Goal: Task Accomplishment & Management: Manage account settings

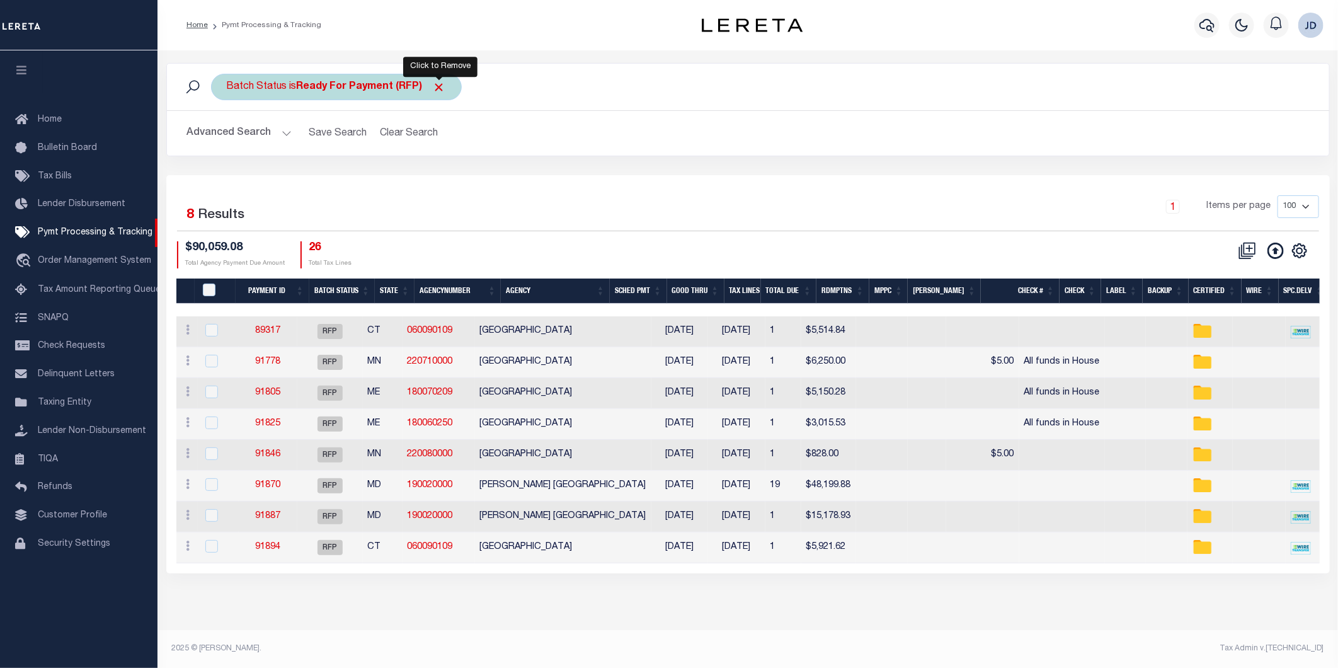
click at [443, 86] on span "Click to Remove" at bounding box center [439, 87] width 13 height 13
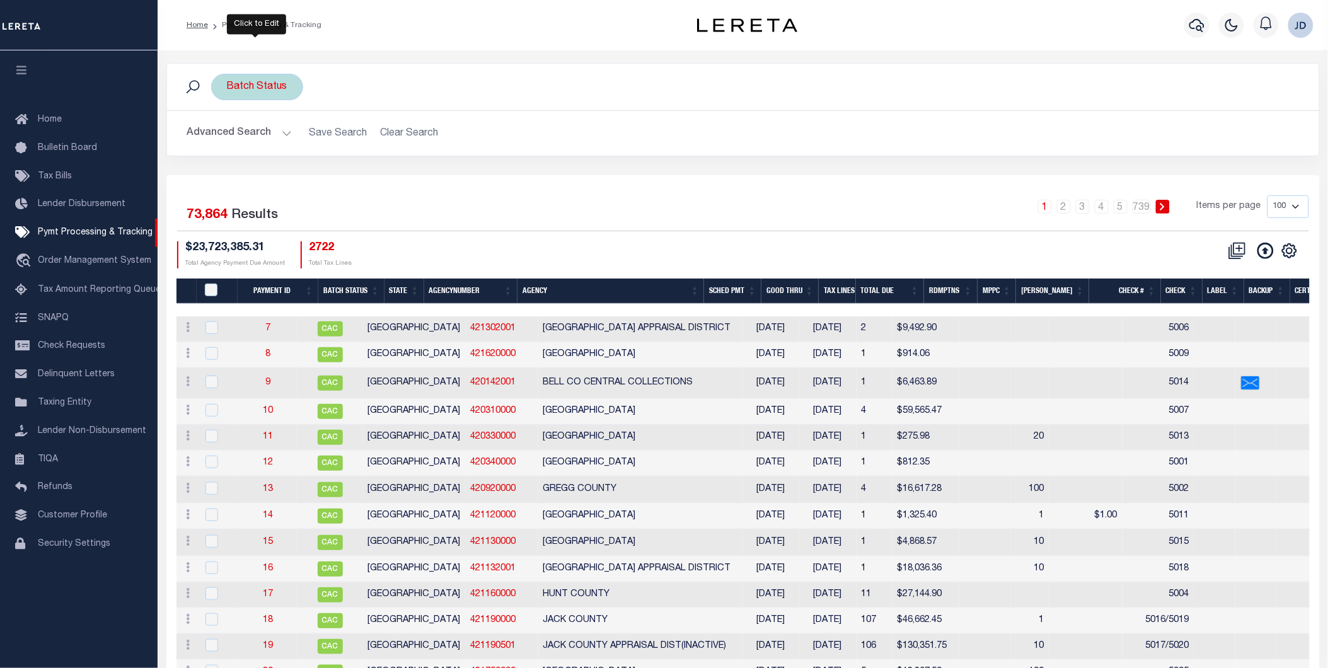
click at [253, 93] on div "Batch Status" at bounding box center [257, 87] width 92 height 26
click at [268, 150] on select "Awaiting Funds (AWF) Cleared and Complete (CAC) New Check Needed (NCN) Payment …" at bounding box center [319, 149] width 185 height 24
select select "RFP"
click at [227, 137] on select "Awaiting Funds (AWF) Cleared and Complete (CAC) New Check Needed (NCN) Payment …" at bounding box center [319, 149] width 185 height 24
click at [394, 176] on input "Apply" at bounding box center [394, 176] width 37 height 21
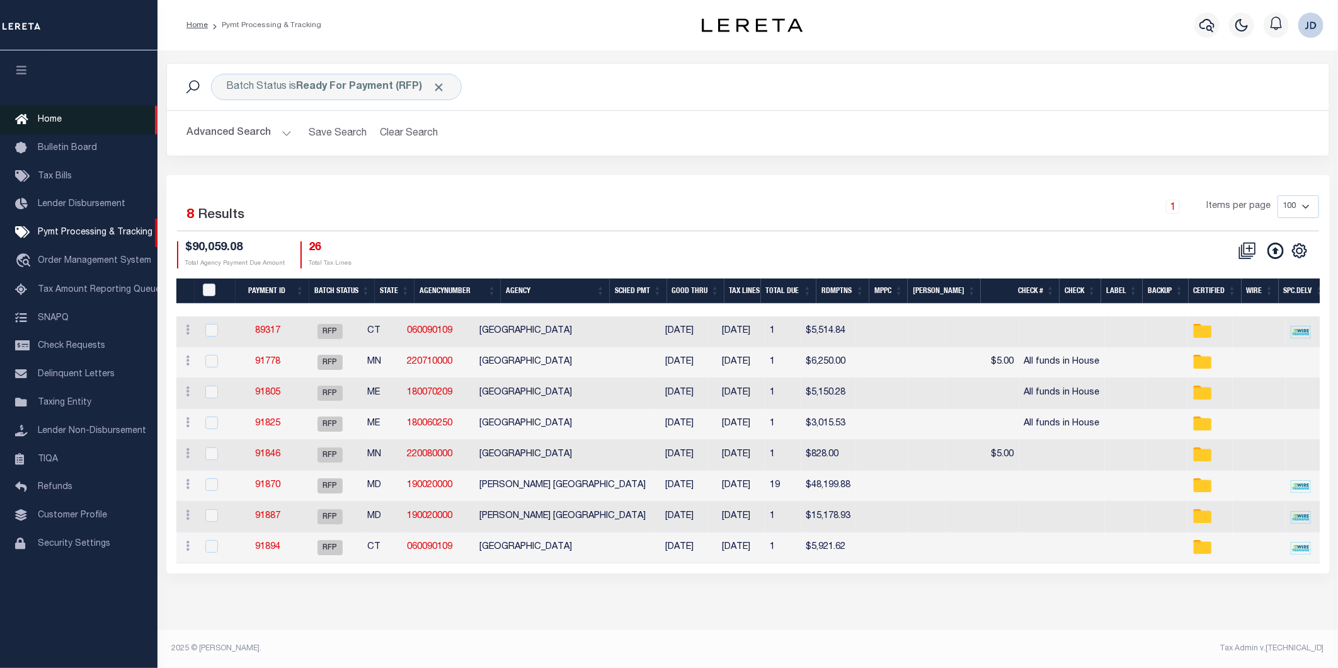
click at [55, 123] on span "Home" at bounding box center [50, 119] width 24 height 9
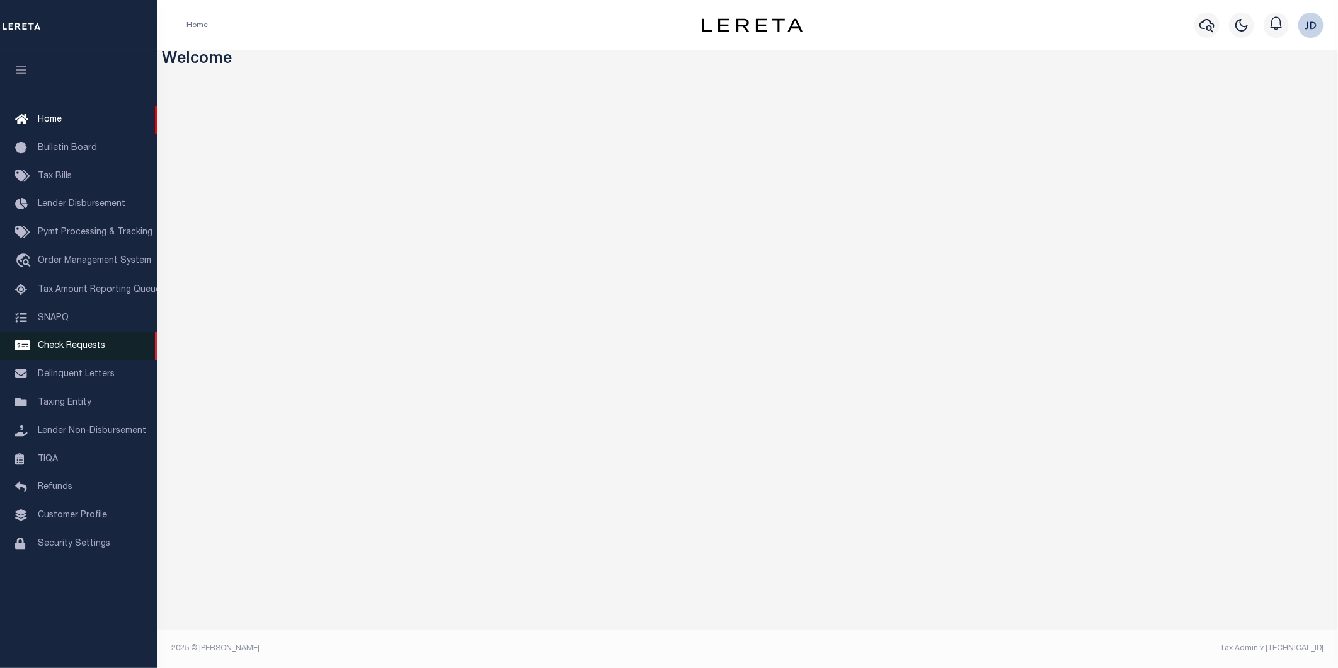
click at [76, 350] on span "Check Requests" at bounding box center [71, 346] width 67 height 9
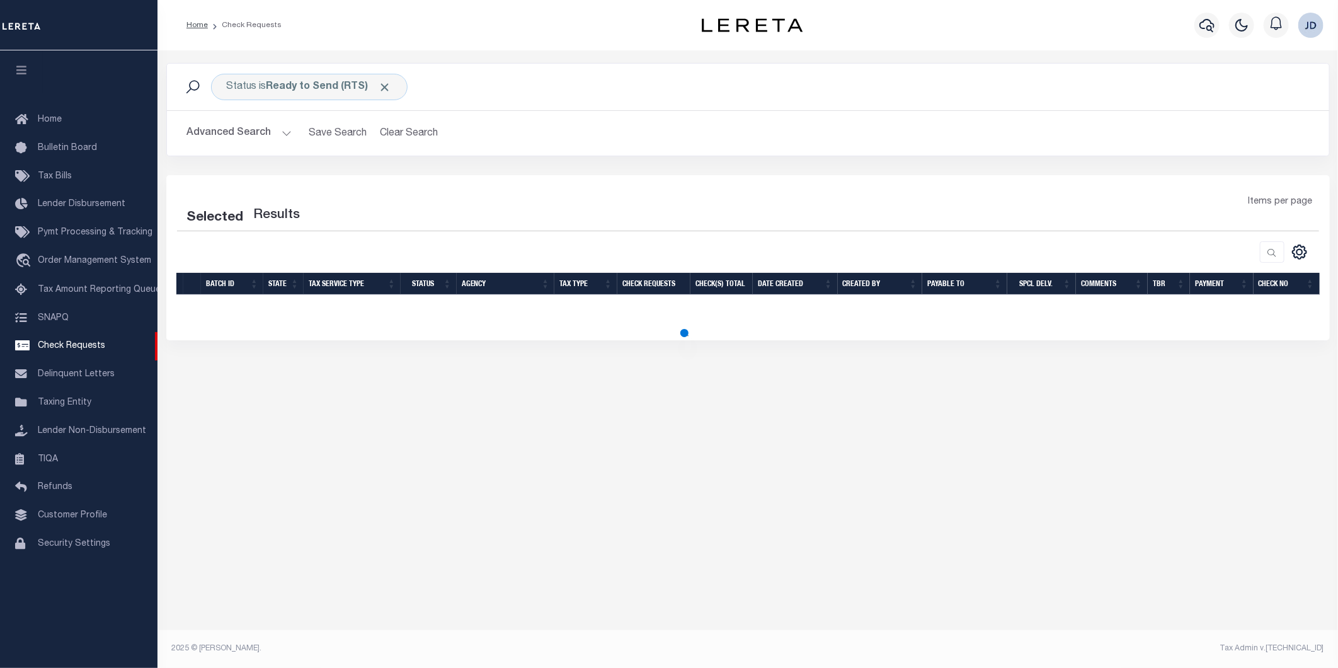
select select "50"
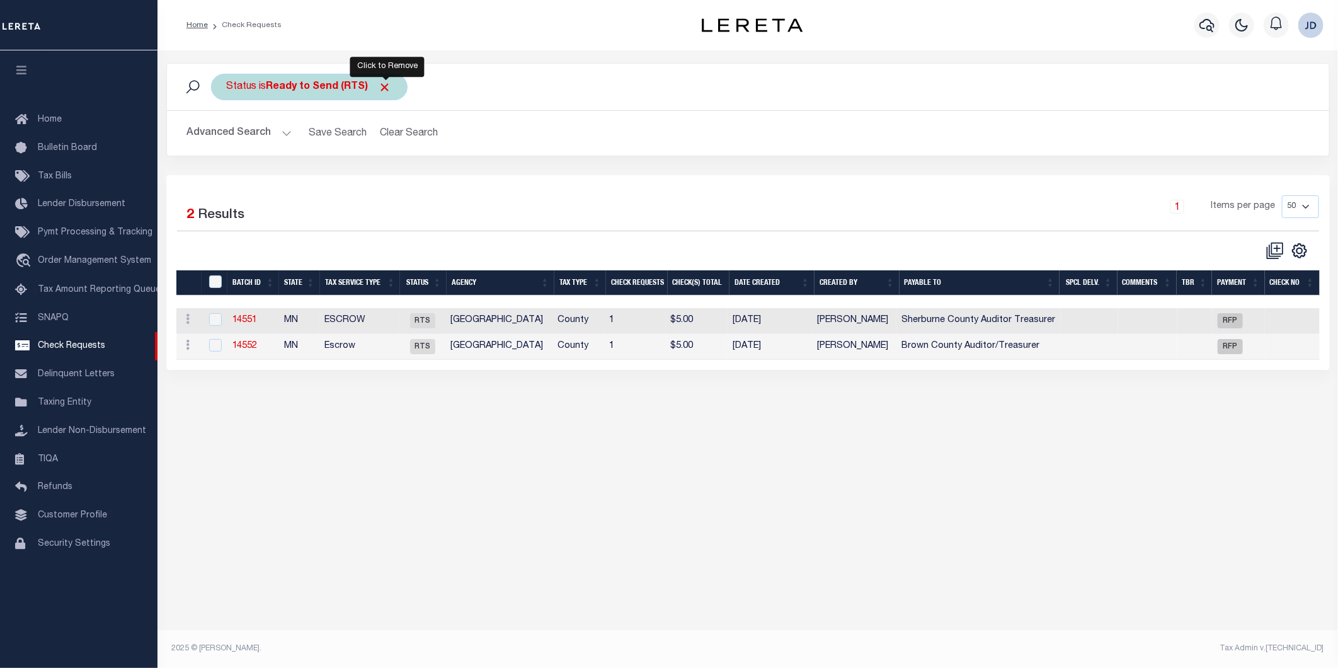
click at [387, 85] on span "Click to Remove" at bounding box center [385, 87] width 13 height 13
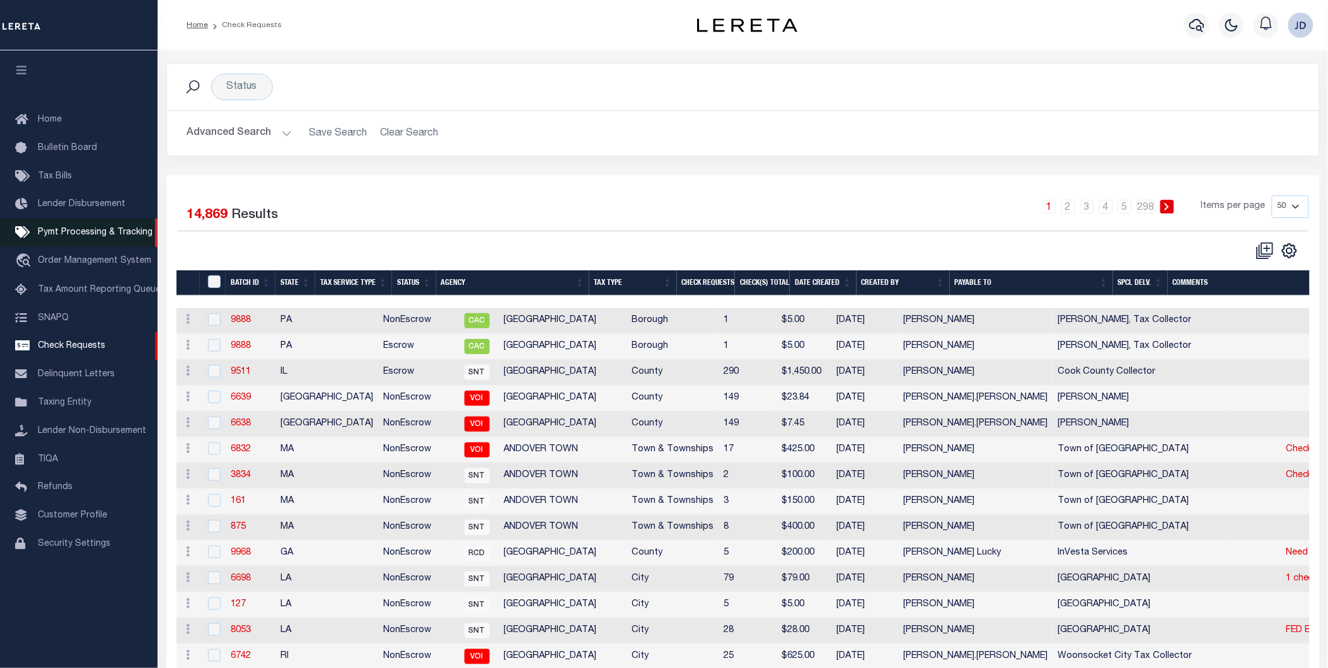
click at [58, 232] on span "Pymt Processing & Tracking" at bounding box center [95, 232] width 115 height 9
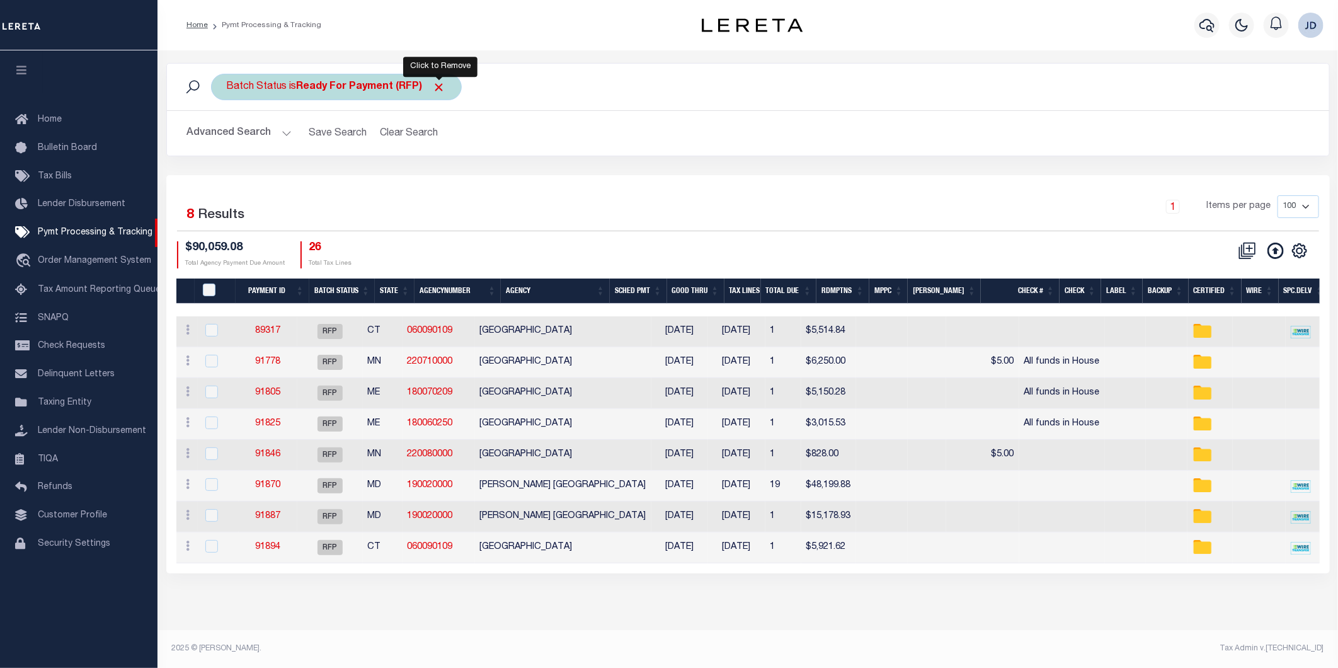
click at [444, 89] on span "Click to Remove" at bounding box center [439, 87] width 13 height 13
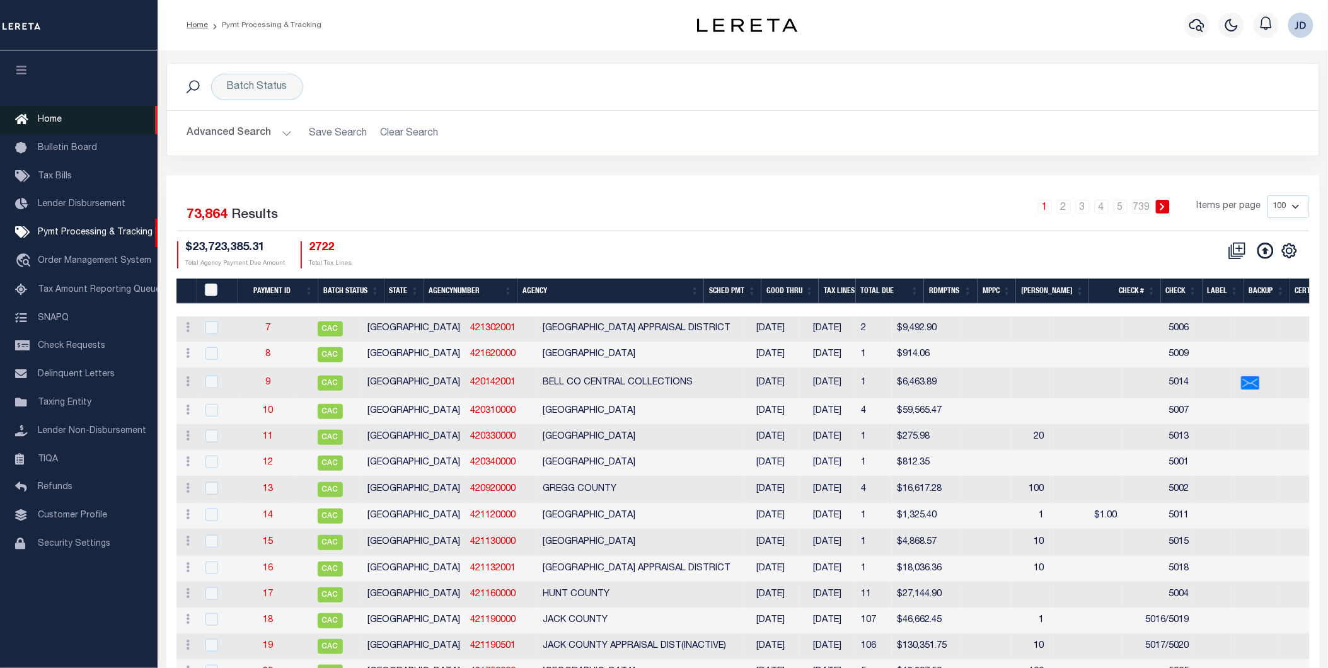
click at [45, 117] on span "Home" at bounding box center [50, 119] width 24 height 9
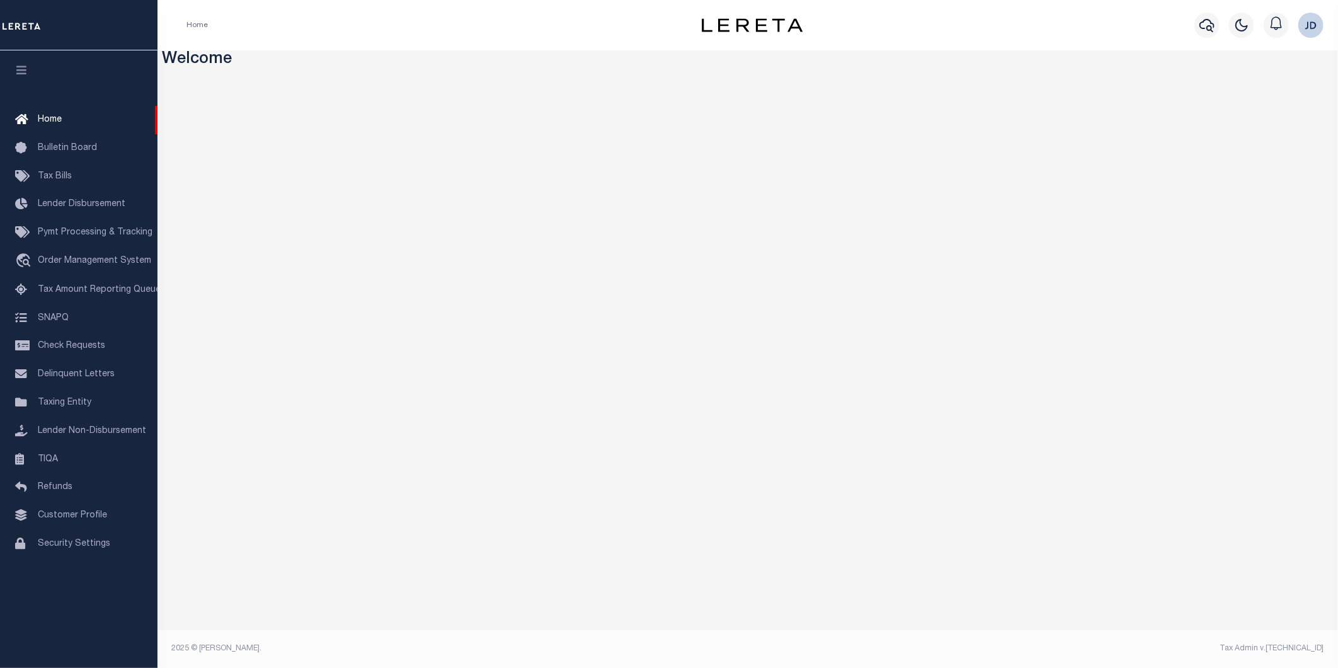
click at [21, 74] on icon "button" at bounding box center [21, 69] width 14 height 11
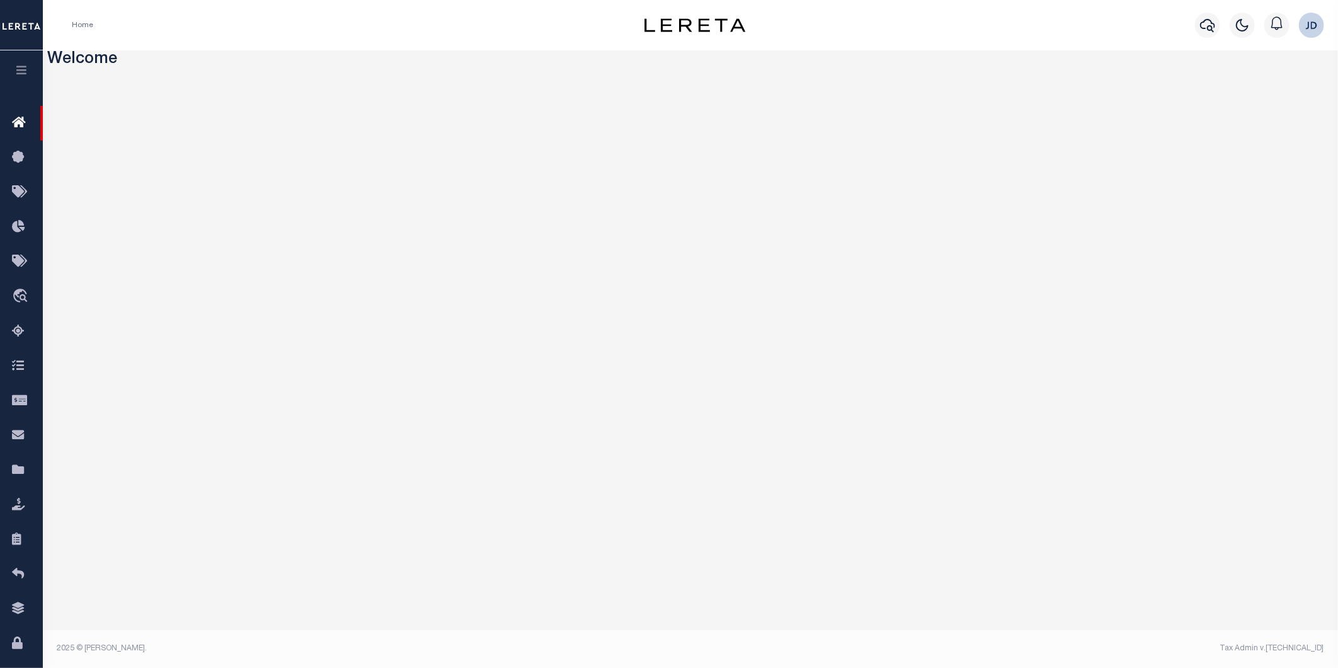
click at [21, 74] on icon "button" at bounding box center [21, 69] width 14 height 11
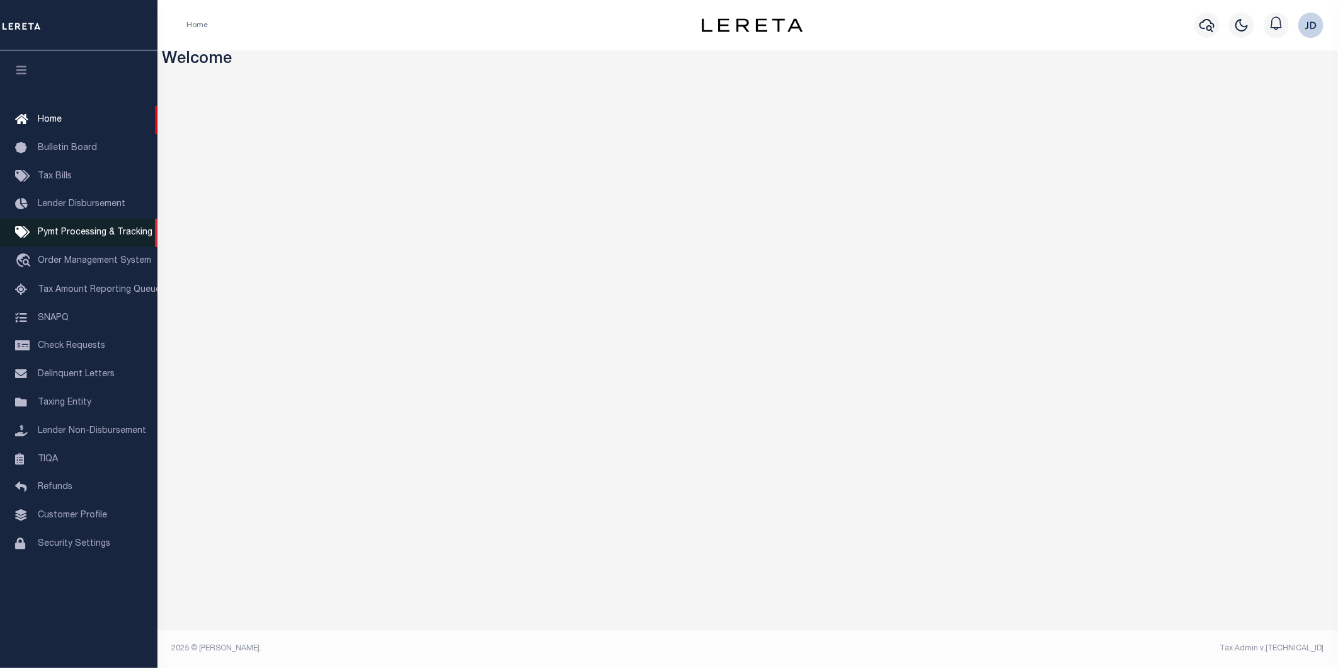
click at [114, 240] on link "Pymt Processing & Tracking" at bounding box center [79, 233] width 158 height 28
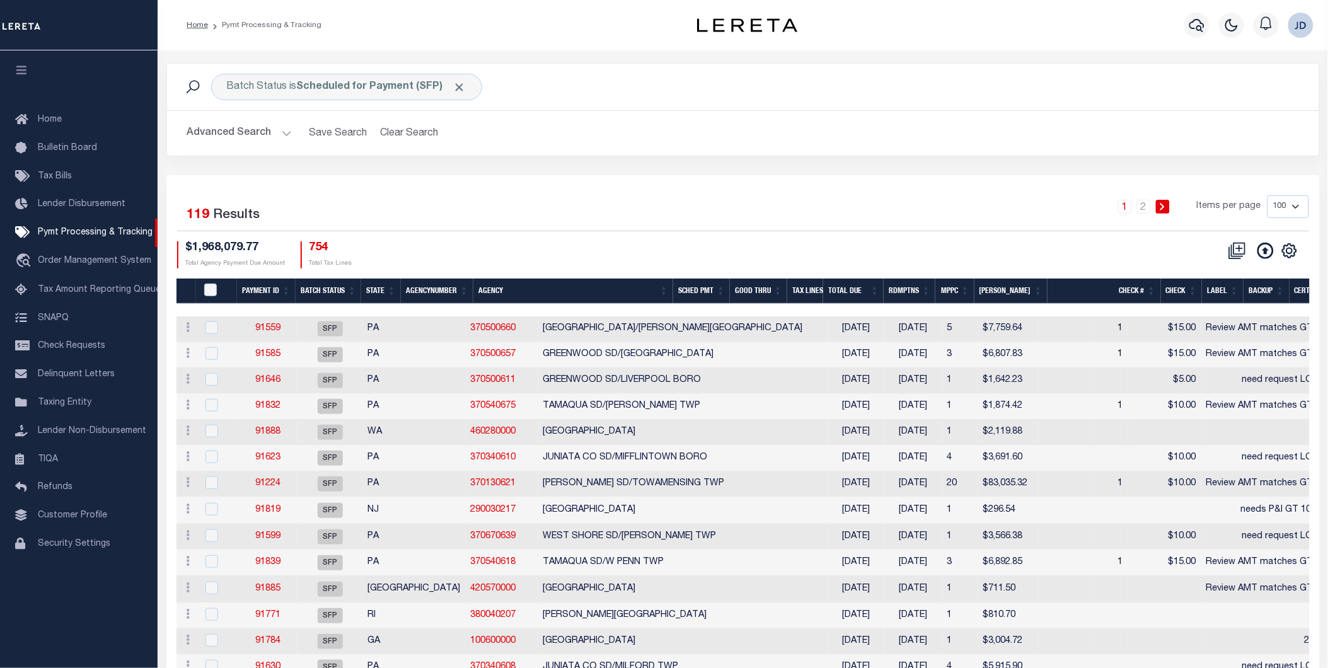
click at [18, 64] on button "button" at bounding box center [21, 71] width 43 height 43
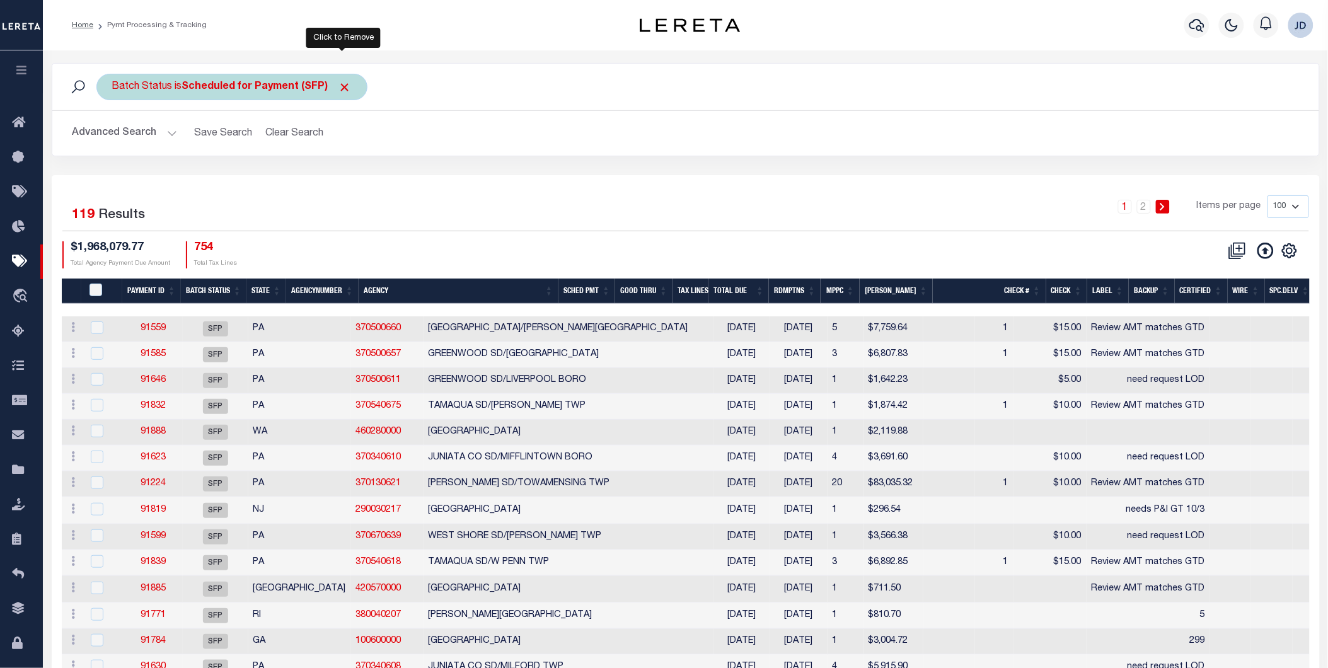
click at [348, 83] on span "Click to Remove" at bounding box center [344, 87] width 13 height 13
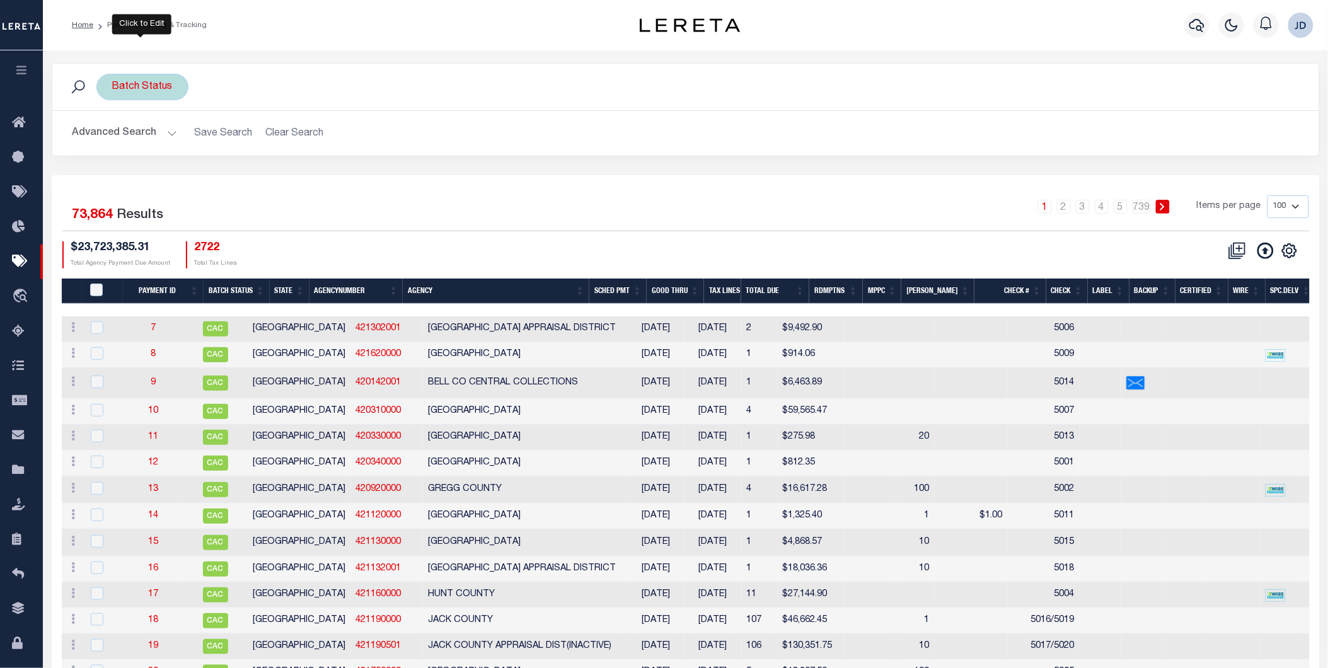
click at [139, 89] on div "Batch Status" at bounding box center [142, 87] width 92 height 26
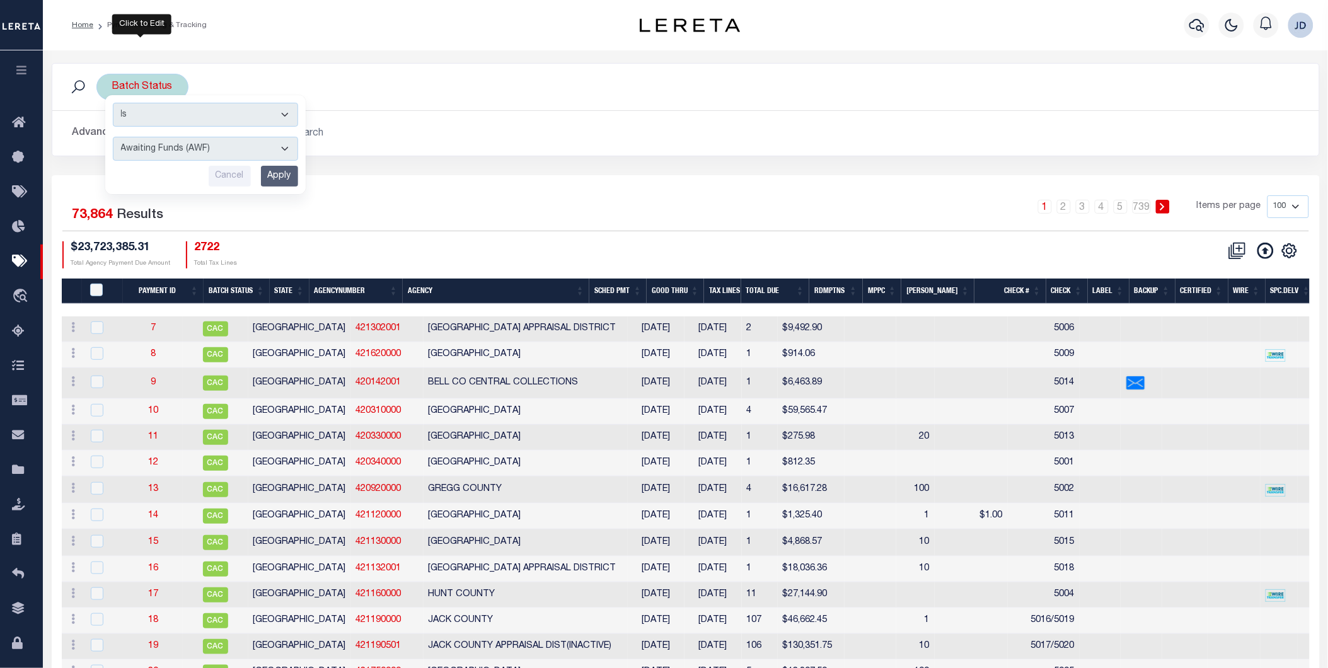
click at [181, 158] on select "Awaiting Funds (AWF) Cleared and Complete (CAC) New Check Needed (NCN) Payment …" at bounding box center [205, 149] width 185 height 24
select select "RFP"
click at [113, 137] on select "Awaiting Funds (AWF) Cleared and Complete (CAC) New Check Needed (NCN) Payment …" at bounding box center [205, 149] width 185 height 24
click at [269, 179] on input "Apply" at bounding box center [279, 176] width 37 height 21
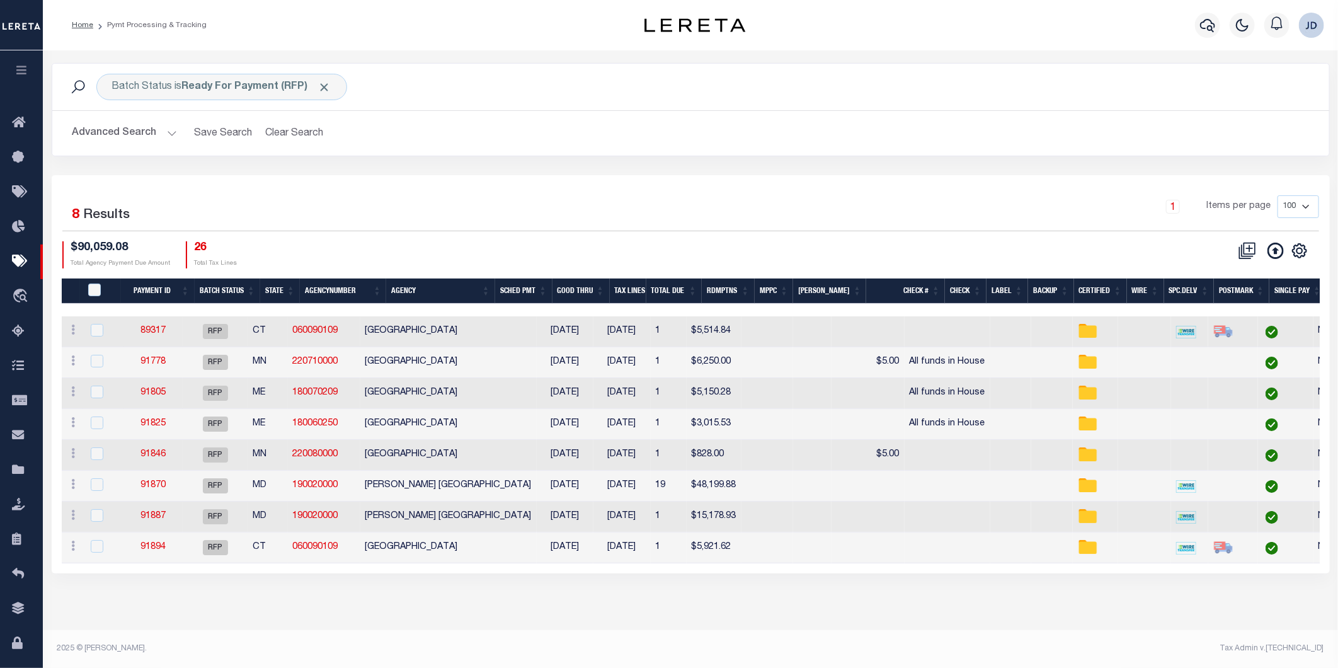
click at [130, 137] on button "Advanced Search" at bounding box center [124, 133] width 105 height 25
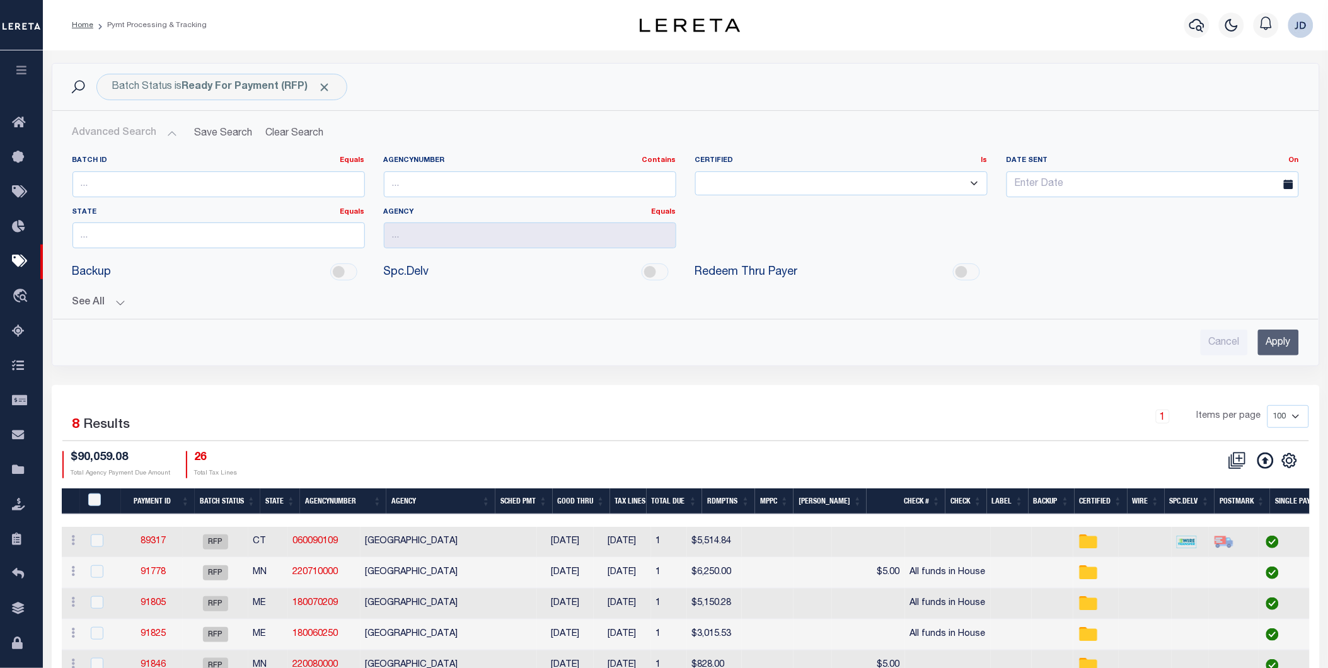
click at [108, 303] on button "See All" at bounding box center [685, 303] width 1226 height 12
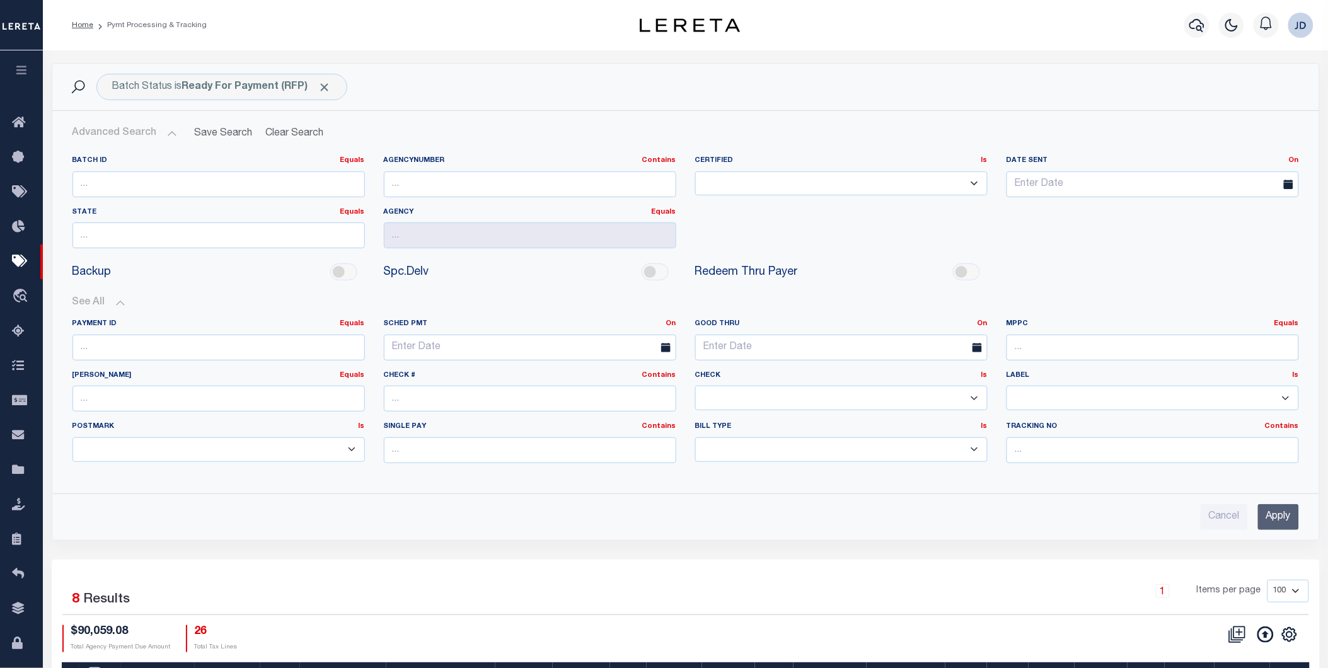
click at [1297, 515] on input "Apply" at bounding box center [1278, 517] width 41 height 26
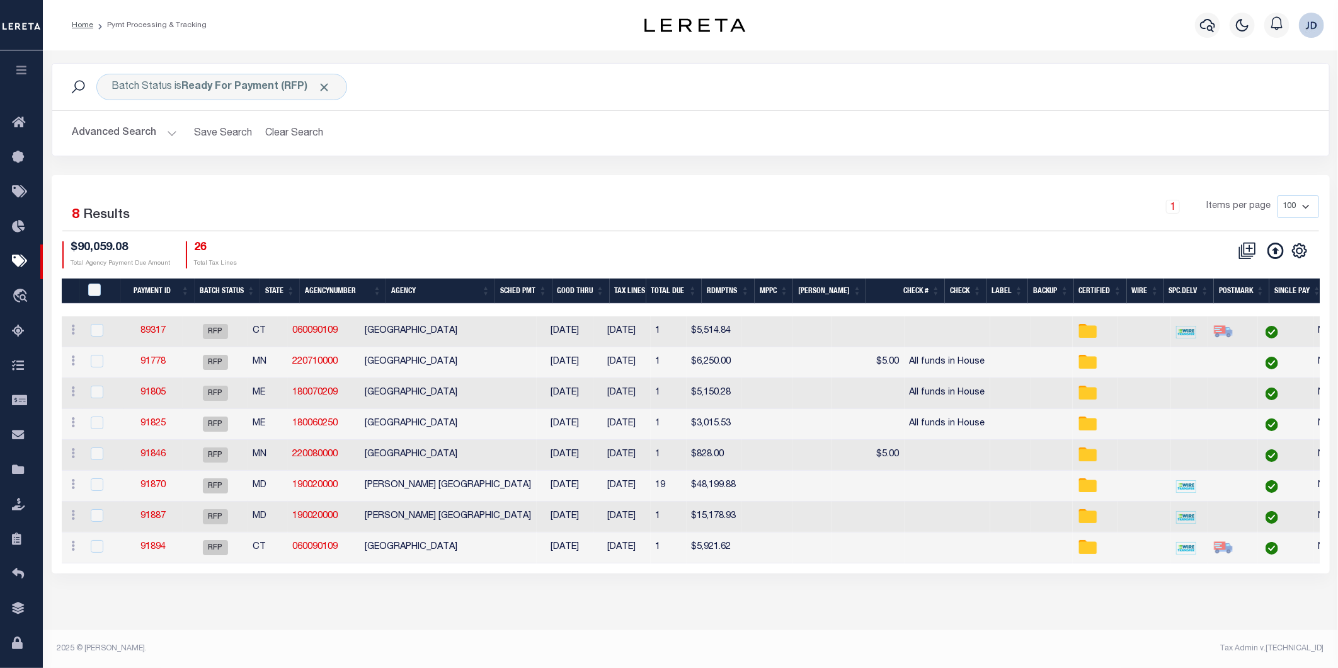
click at [444, 289] on th "Agency" at bounding box center [440, 292] width 109 height 26
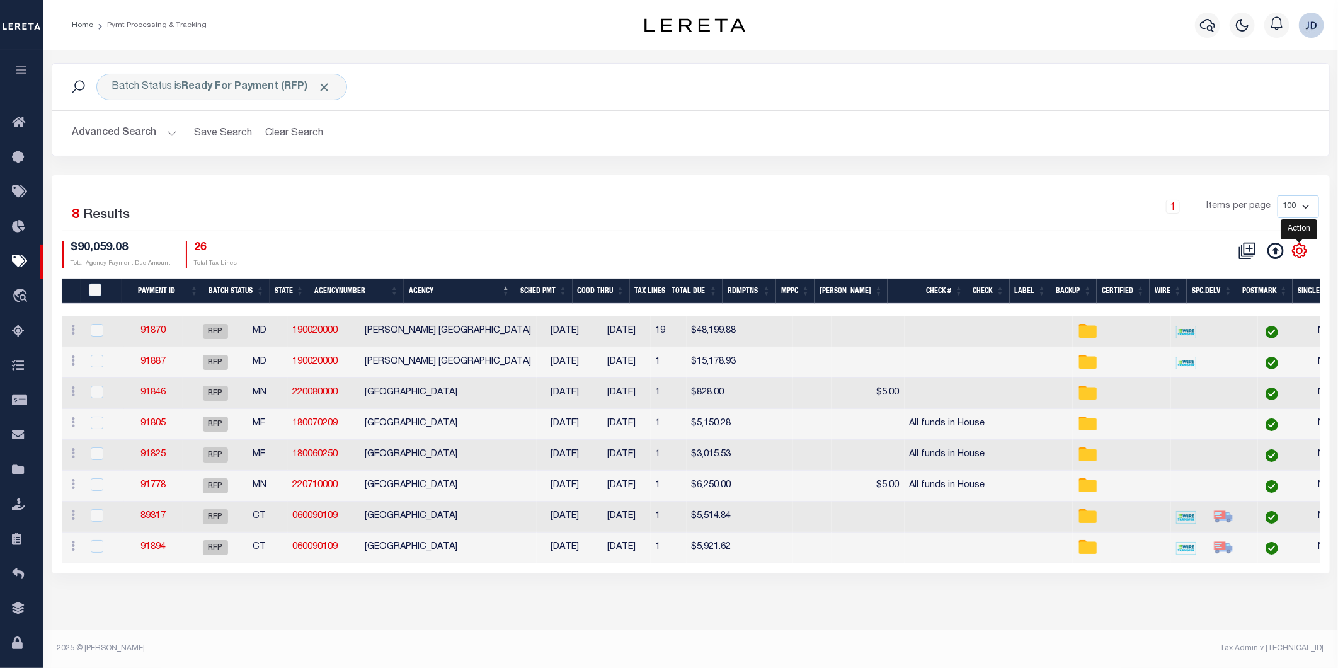
click at [1295, 259] on icon "" at bounding box center [1300, 251] width 16 height 16
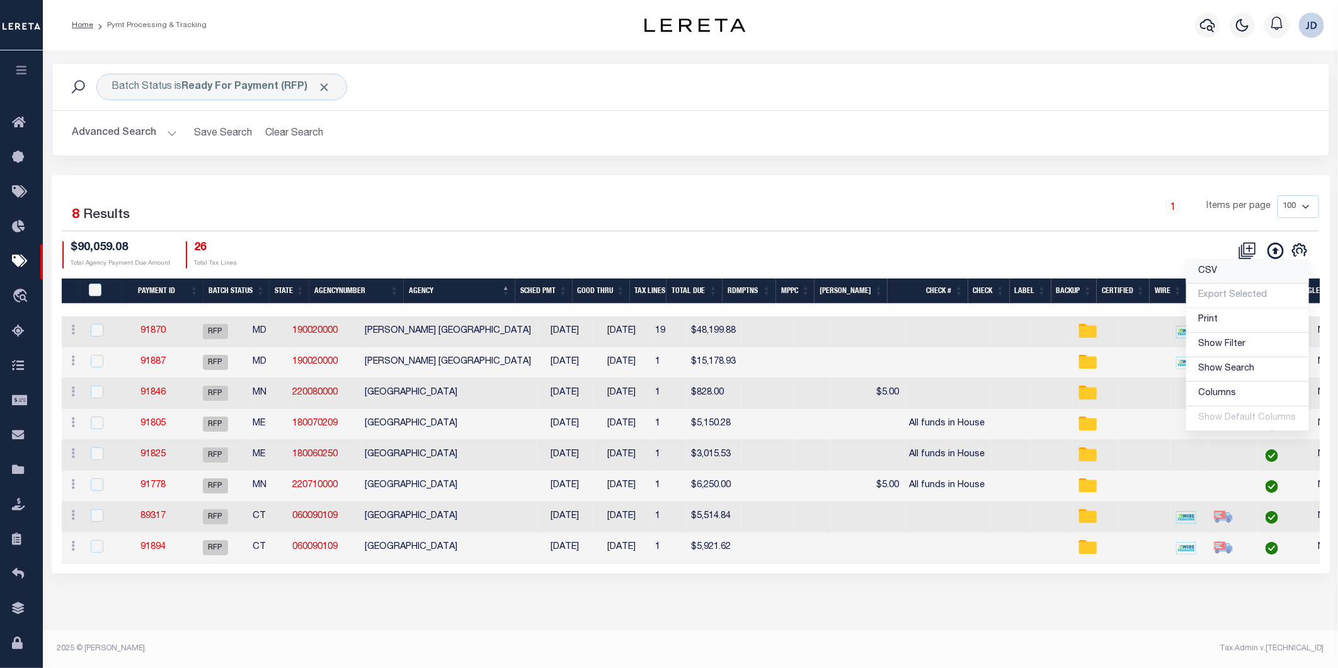
click at [1207, 279] on link "CSV" at bounding box center [1248, 272] width 123 height 25
click at [706, 166] on div "Batch Status is Ready For Payment (RFP) Search Advanced Search Save Search Clea…" at bounding box center [690, 119] width 1297 height 112
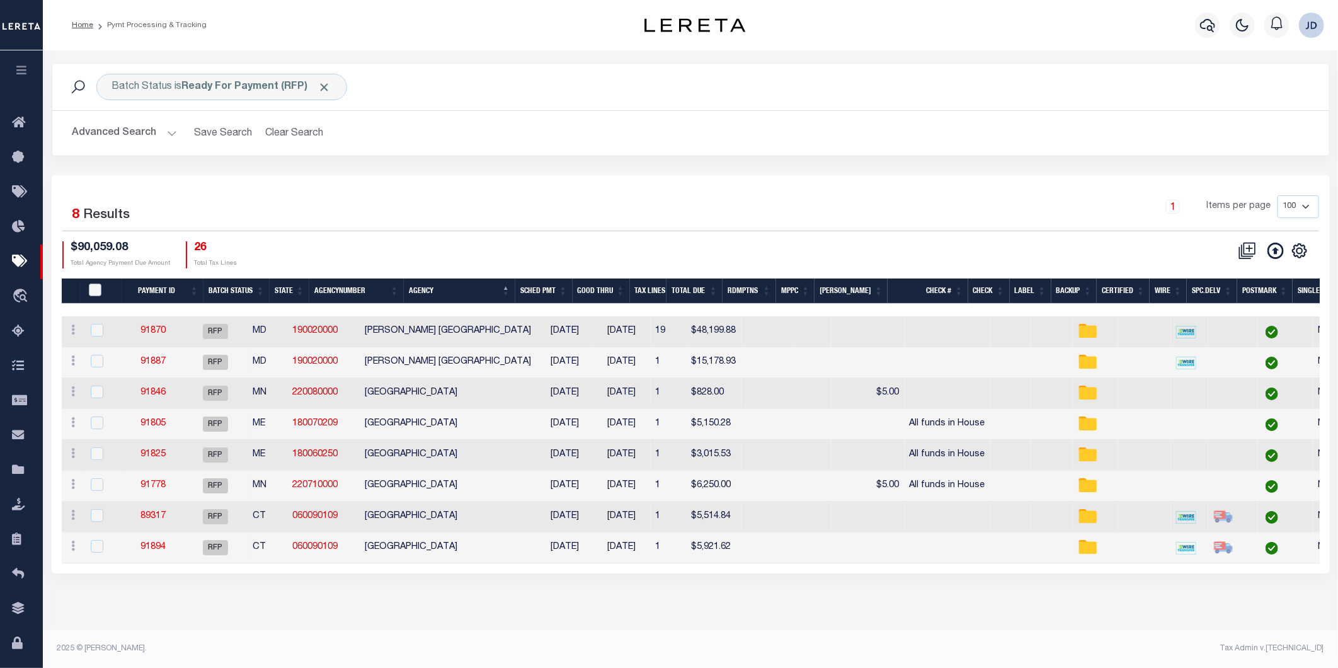
click at [93, 290] on input "PayeePmtBatchStatus" at bounding box center [95, 290] width 13 height 13
checkbox input "true"
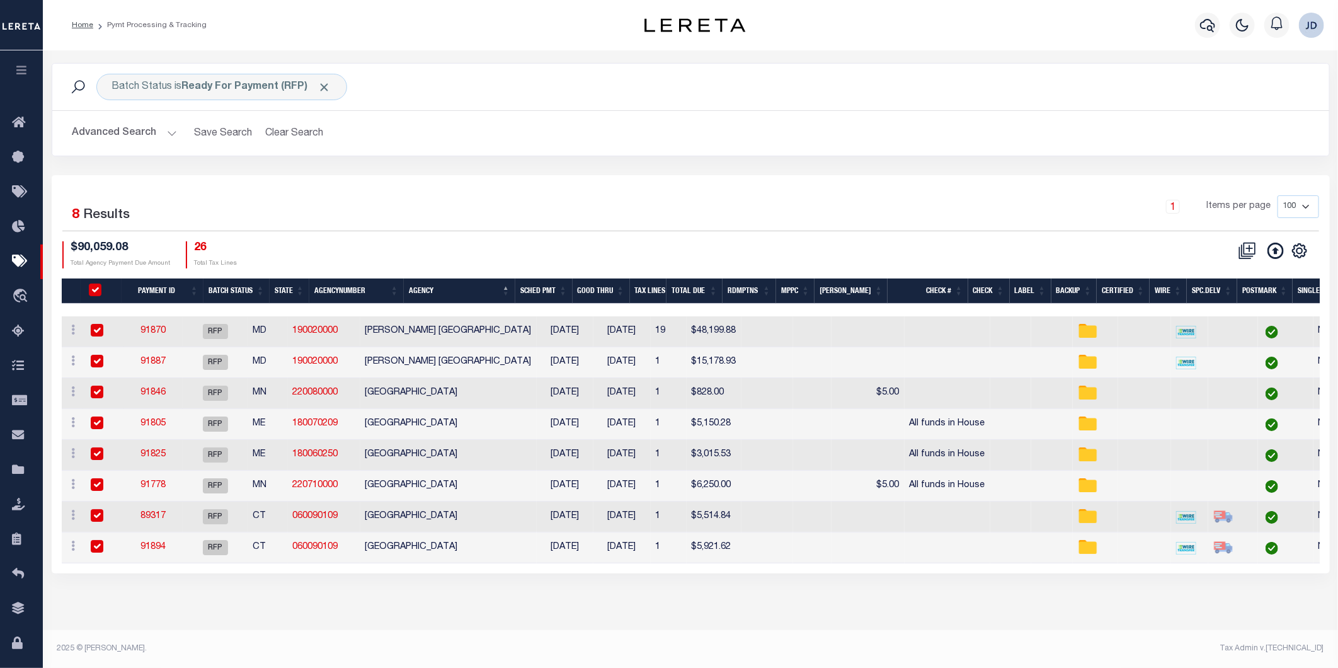
checkbox input "true"
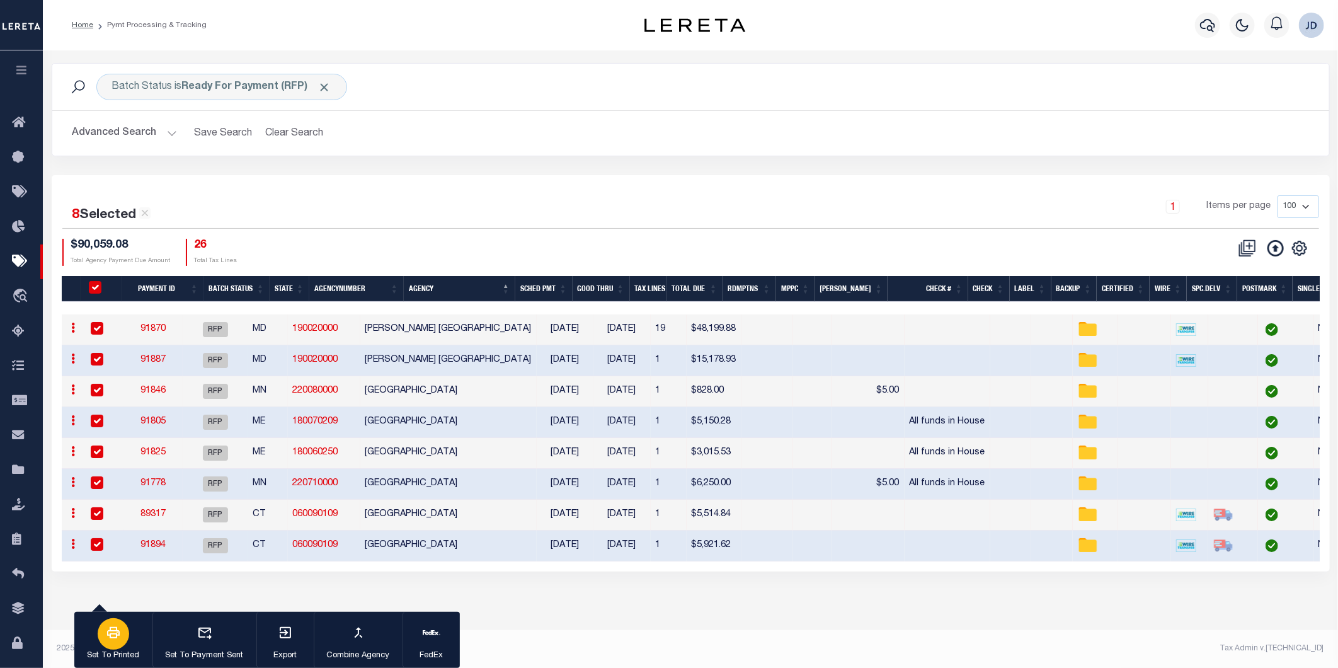
click at [117, 640] on icon "button" at bounding box center [113, 632] width 15 height 15
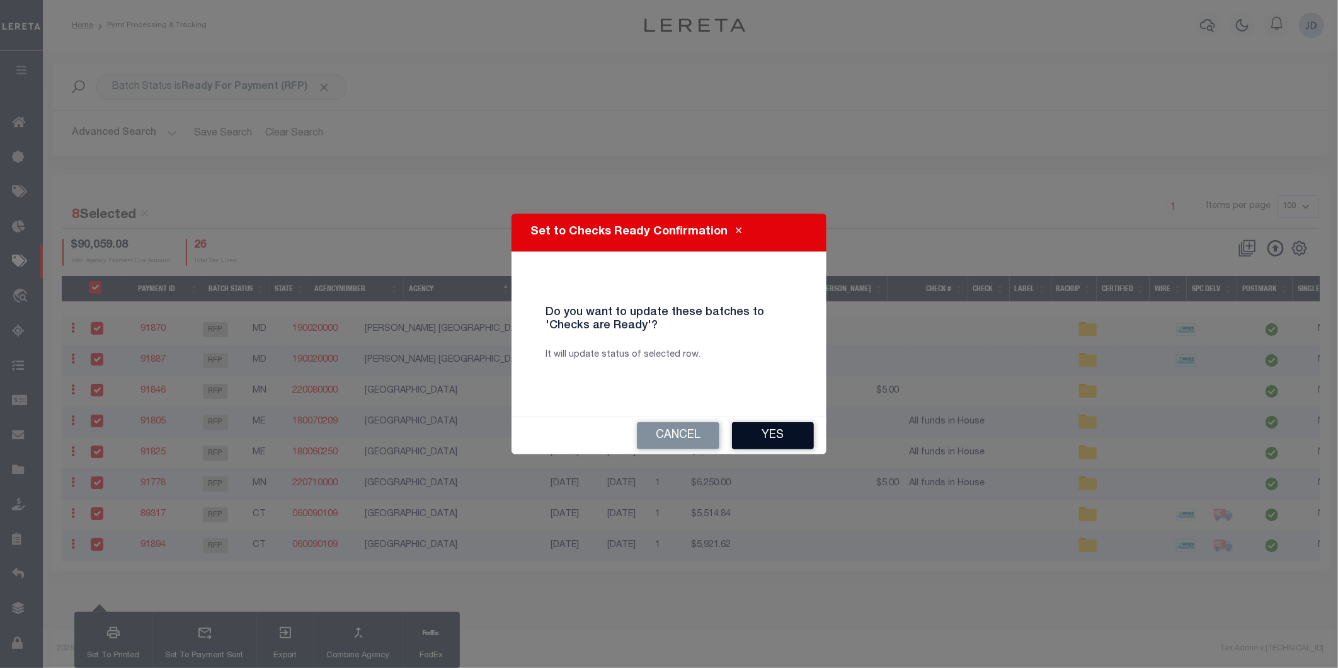
click at [745, 438] on button "Yes" at bounding box center [773, 435] width 82 height 27
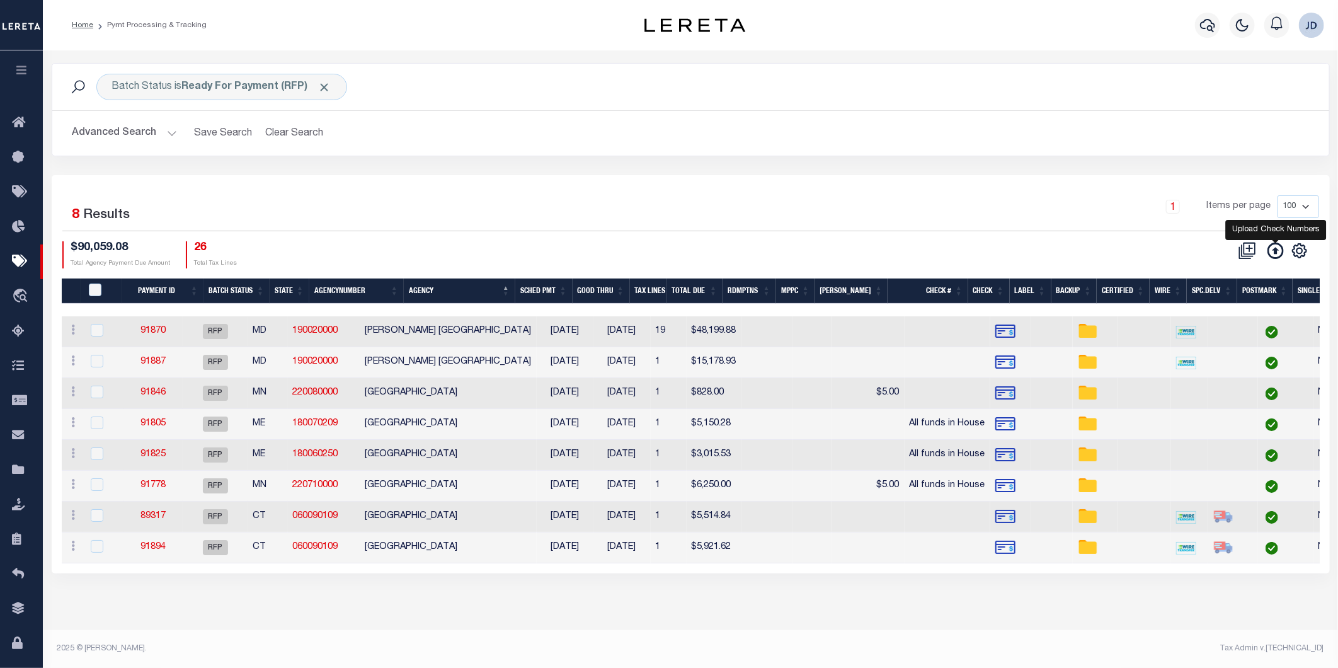
click at [1273, 255] on icon at bounding box center [1276, 251] width 16 height 16
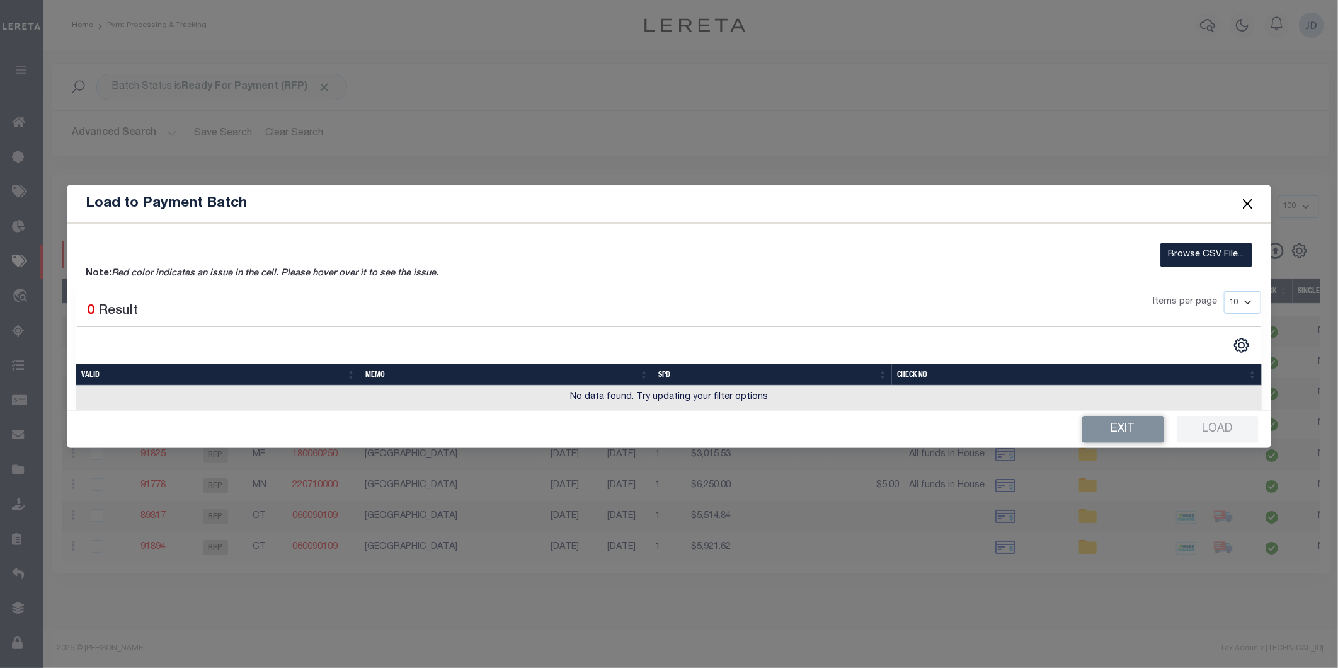
click at [1158, 253] on div "Browse CSV File..." at bounding box center [669, 255] width 1186 height 25
click at [1169, 256] on label "Browse CSV File..." at bounding box center [1207, 255] width 92 height 25
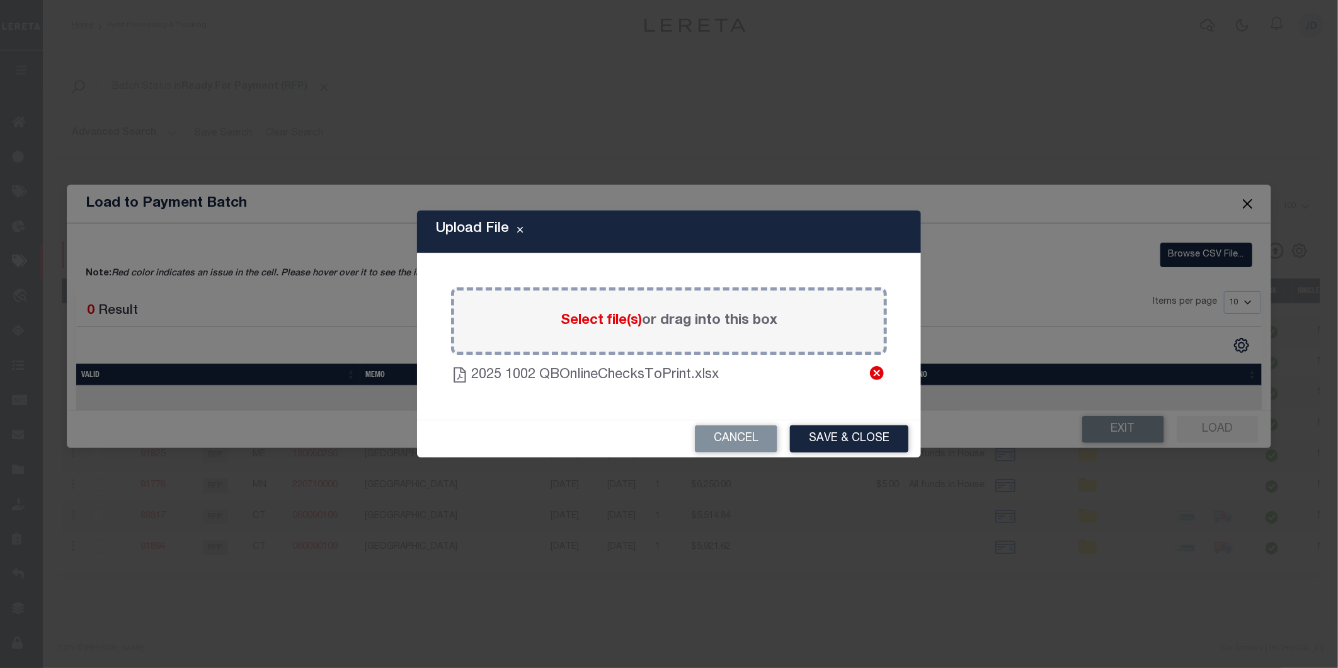
click at [875, 373] on icon at bounding box center [877, 373] width 14 height 14
click at [858, 439] on button "Save & Close" at bounding box center [849, 438] width 118 height 27
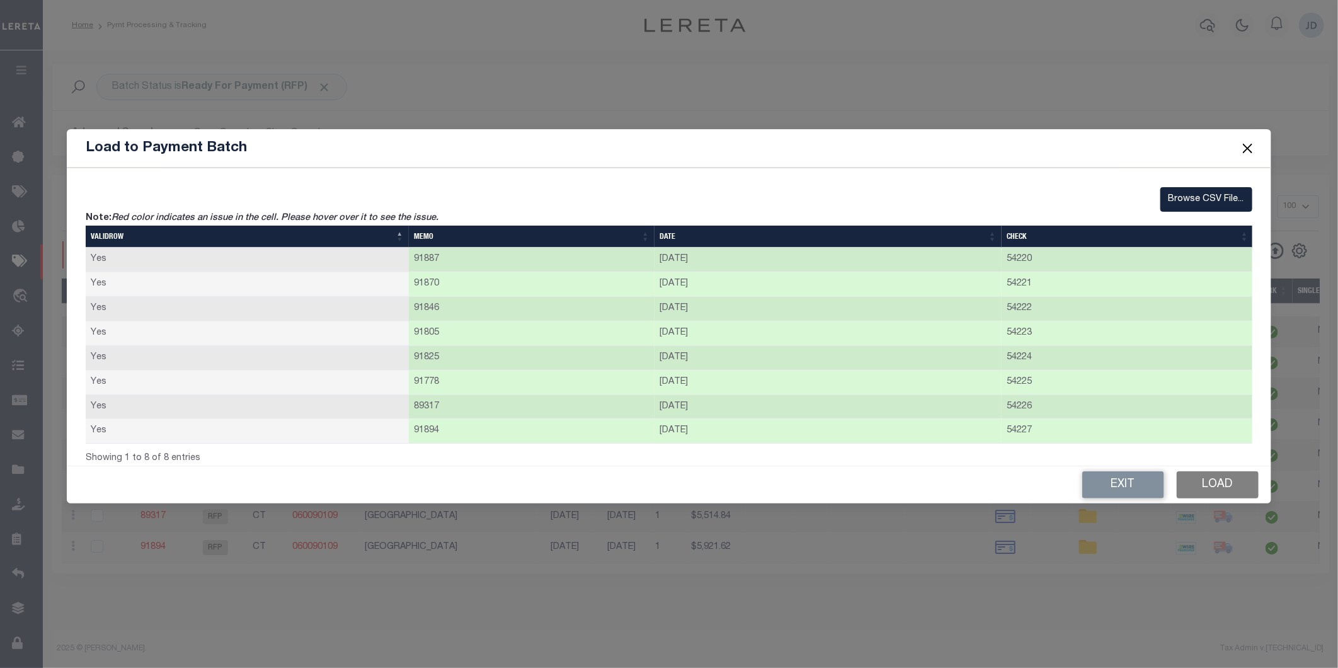
click at [1196, 490] on button "Load" at bounding box center [1218, 484] width 82 height 27
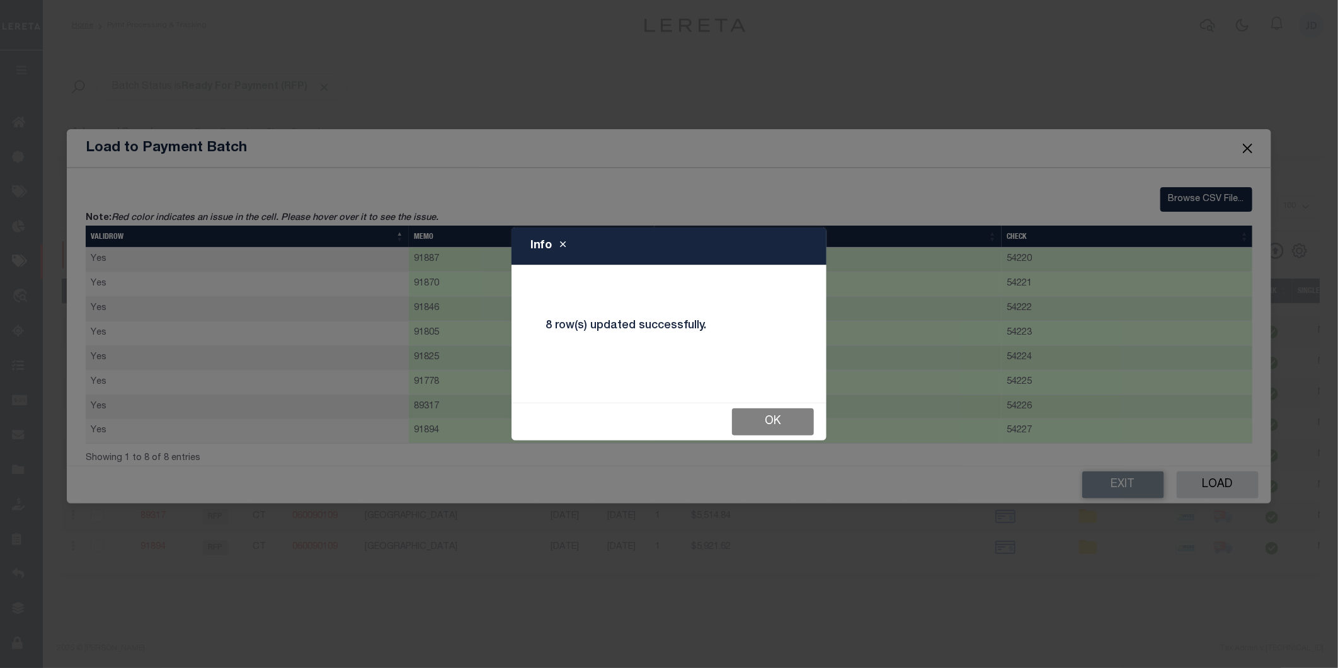
click at [752, 414] on button "Ok" at bounding box center [773, 421] width 82 height 27
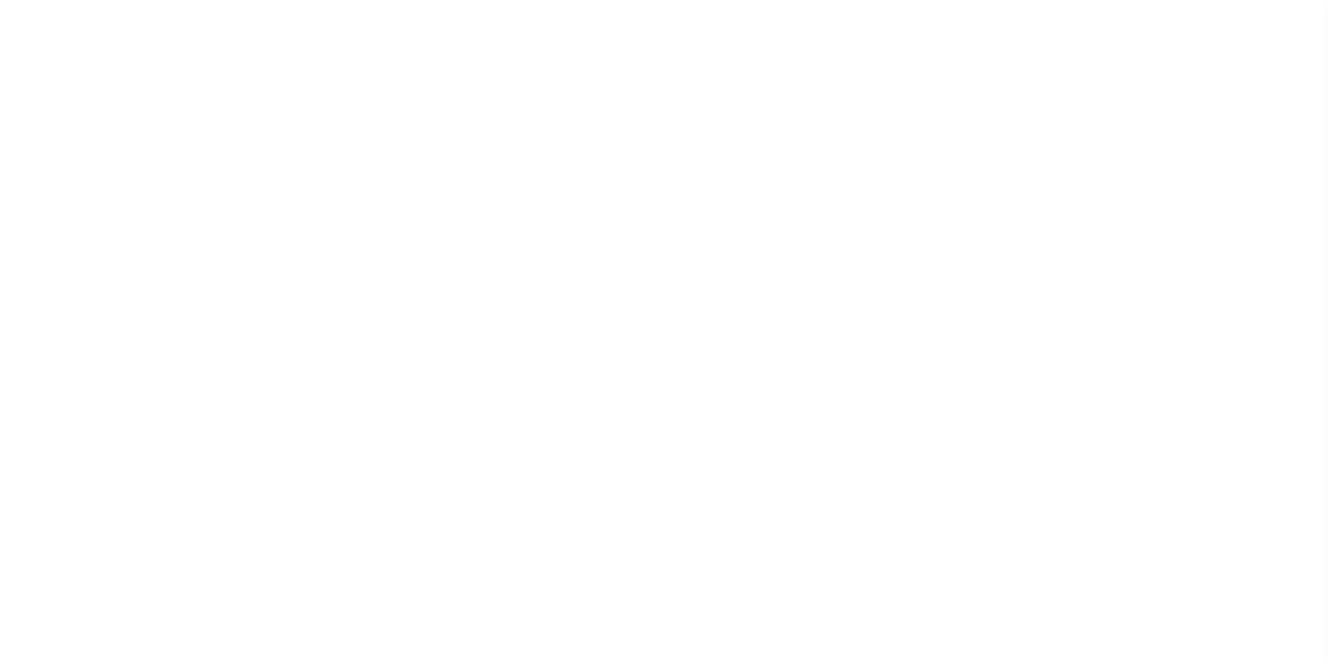
select select "RFP"
select select "CHK"
select select "[PERSON_NAME]"
select select
select select "RFP"
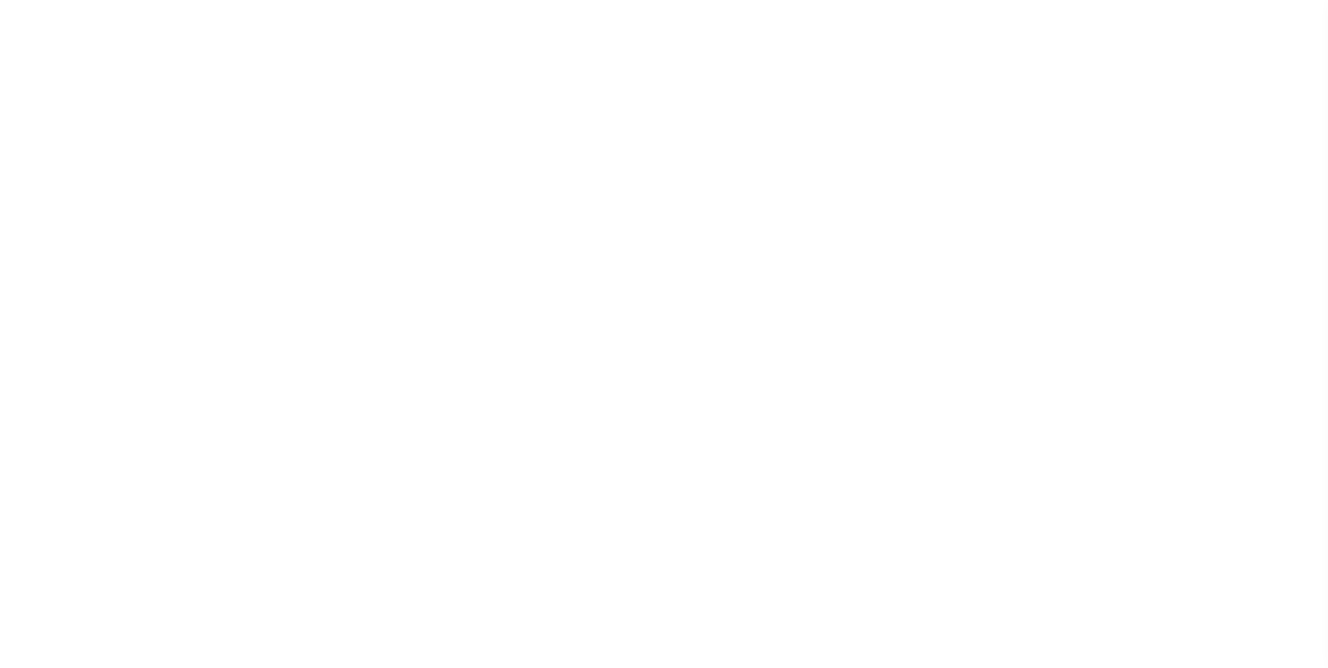
select select "CHK"
select select "[PERSON_NAME]"
select select
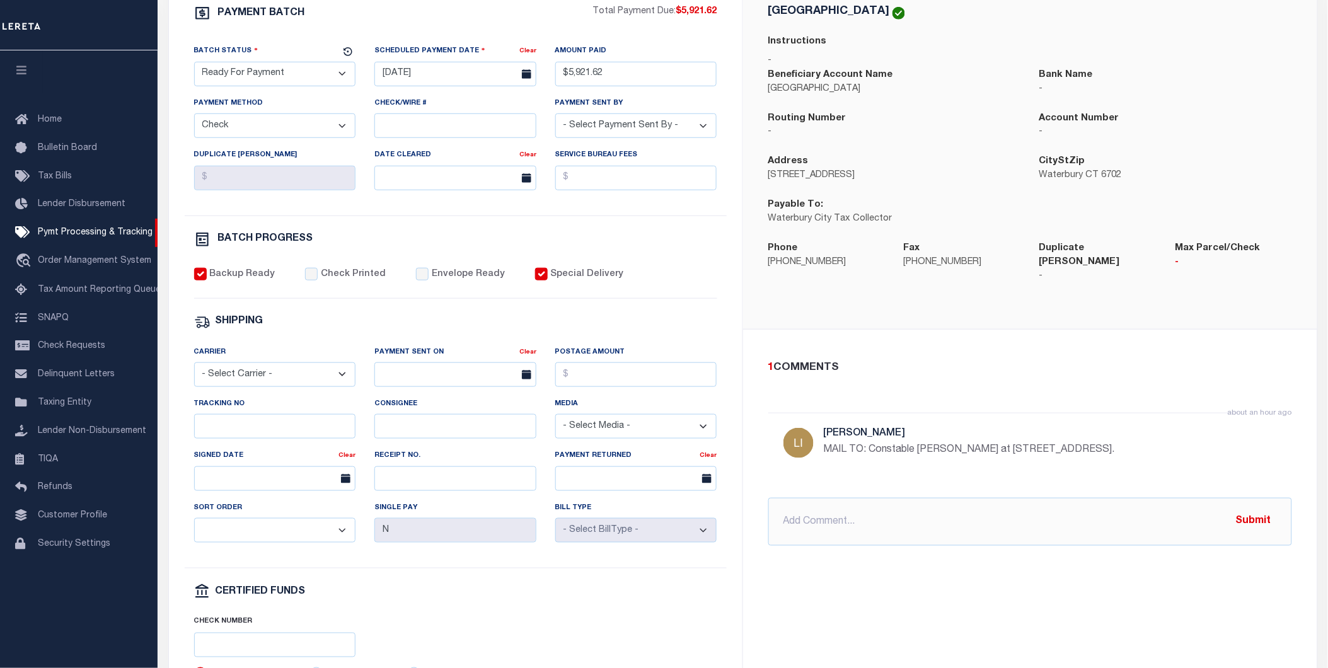
scroll to position [210, 0]
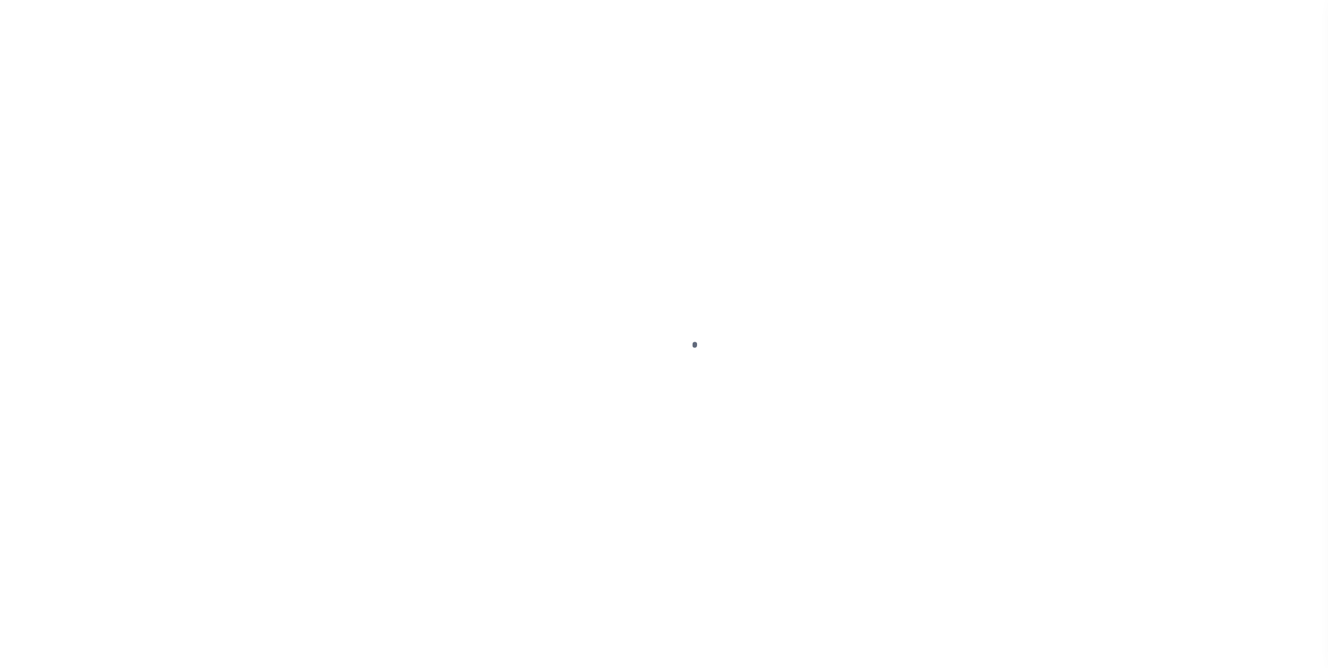
select select "RFP"
select select "CHK"
select select "[PERSON_NAME]"
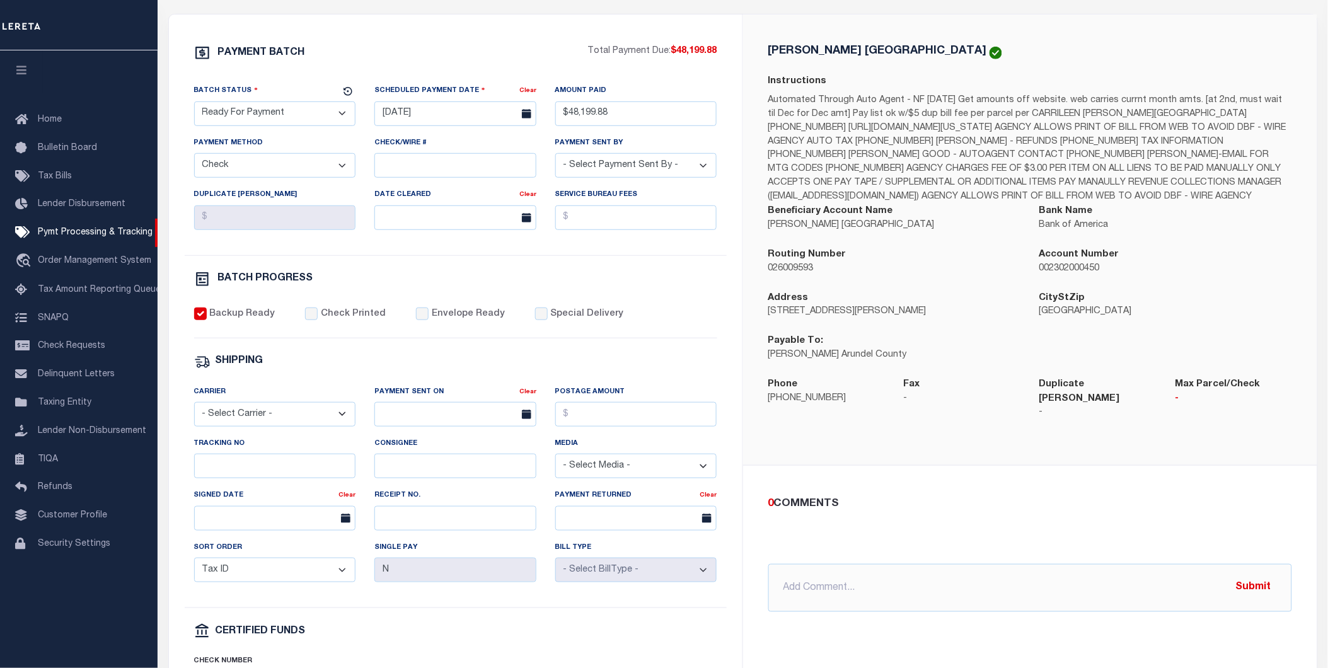
scroll to position [210, 0]
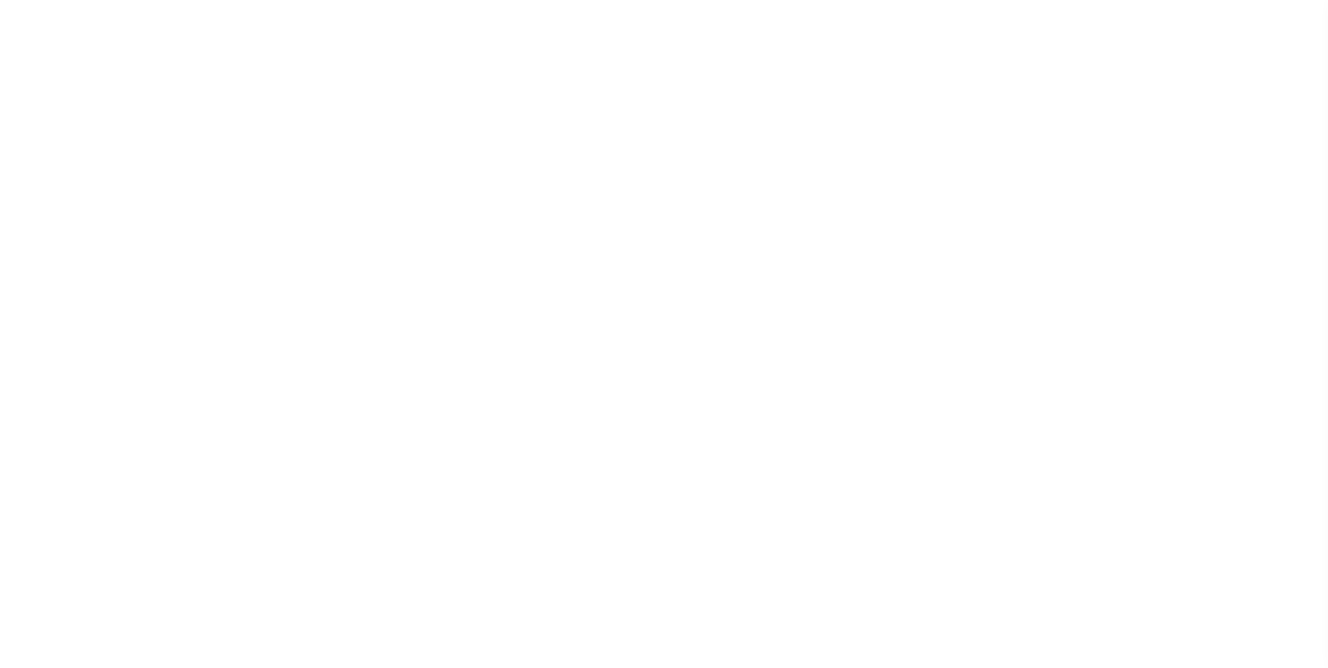
select select "RFP"
select select "CHK"
select select "[PERSON_NAME]"
select select
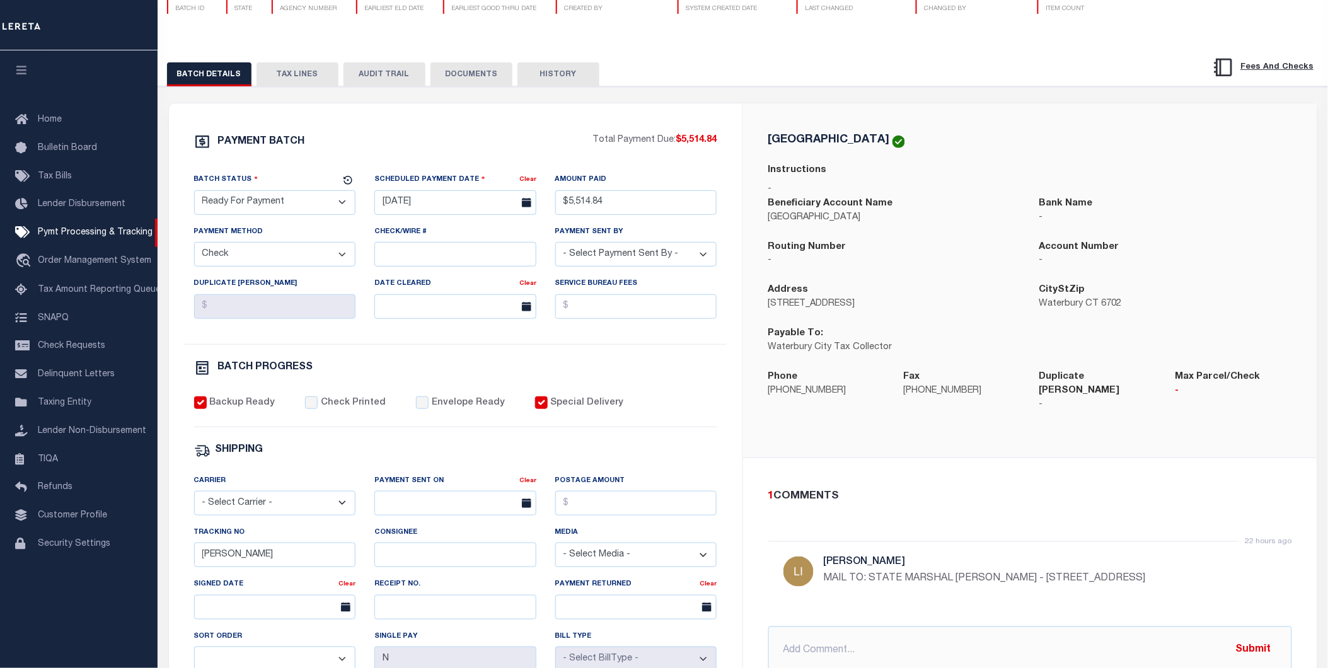
scroll to position [70, 0]
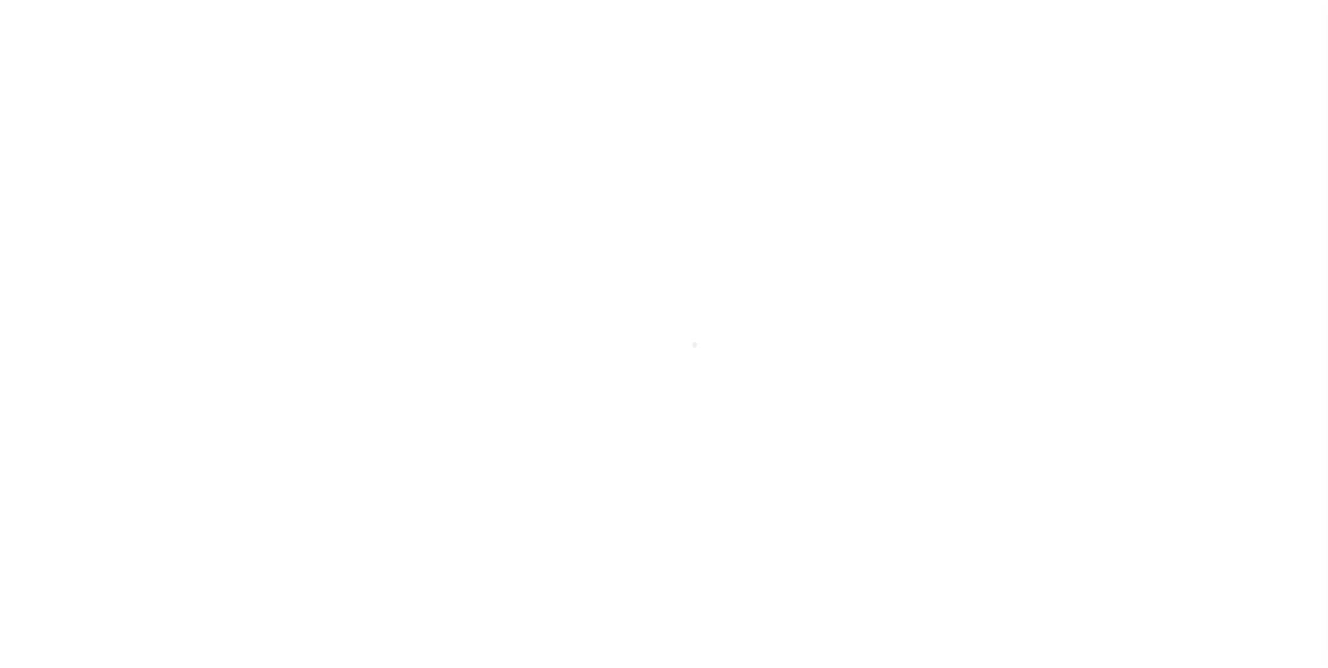
select select "RFP"
select select "CHK"
select select "[PERSON_NAME]"
select select
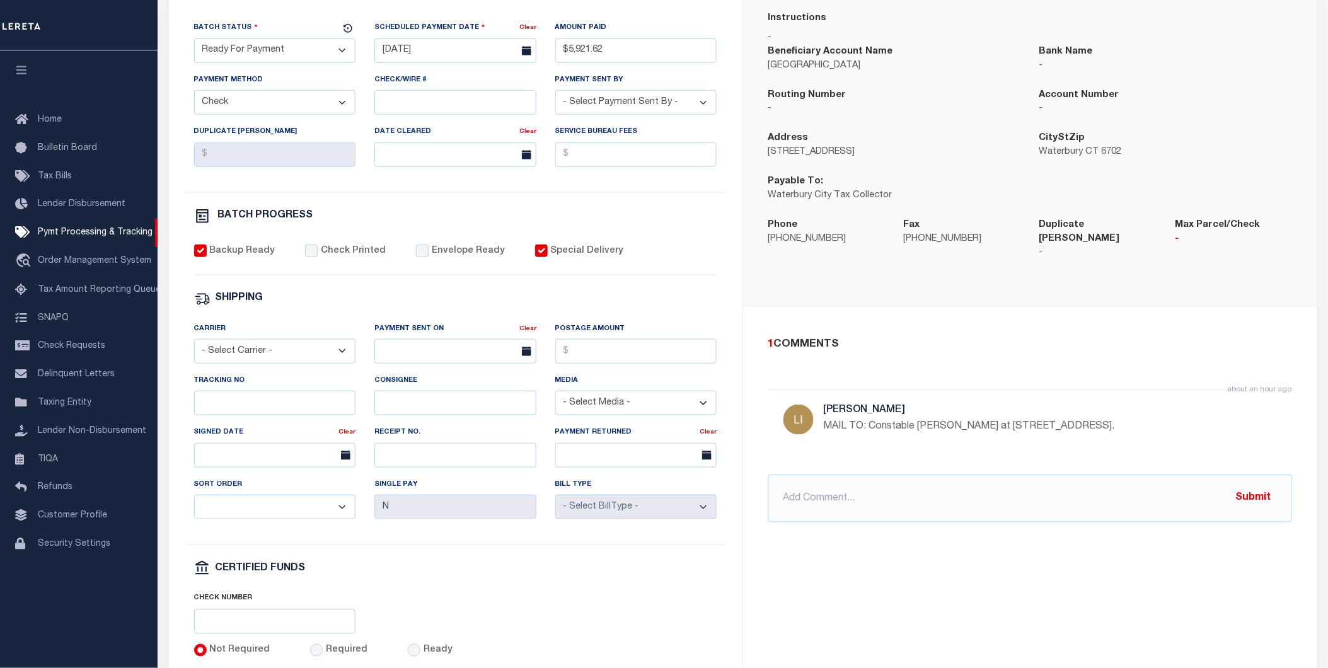
scroll to position [280, 0]
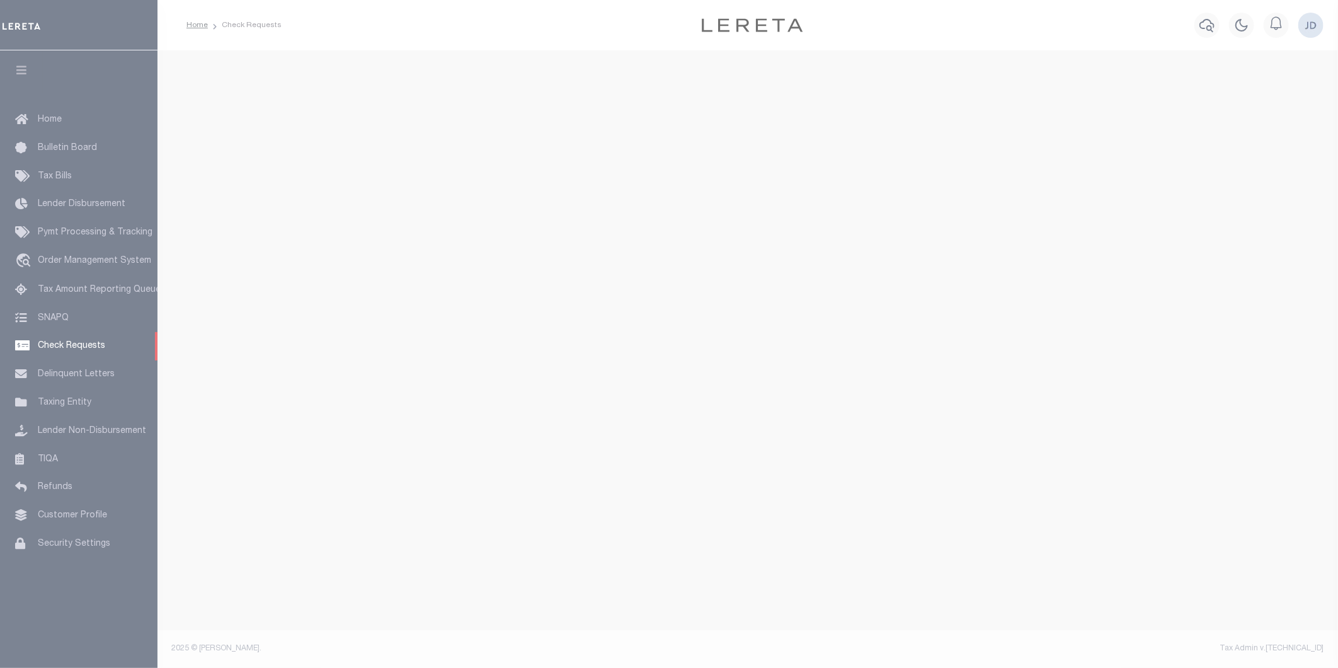
select select "50"
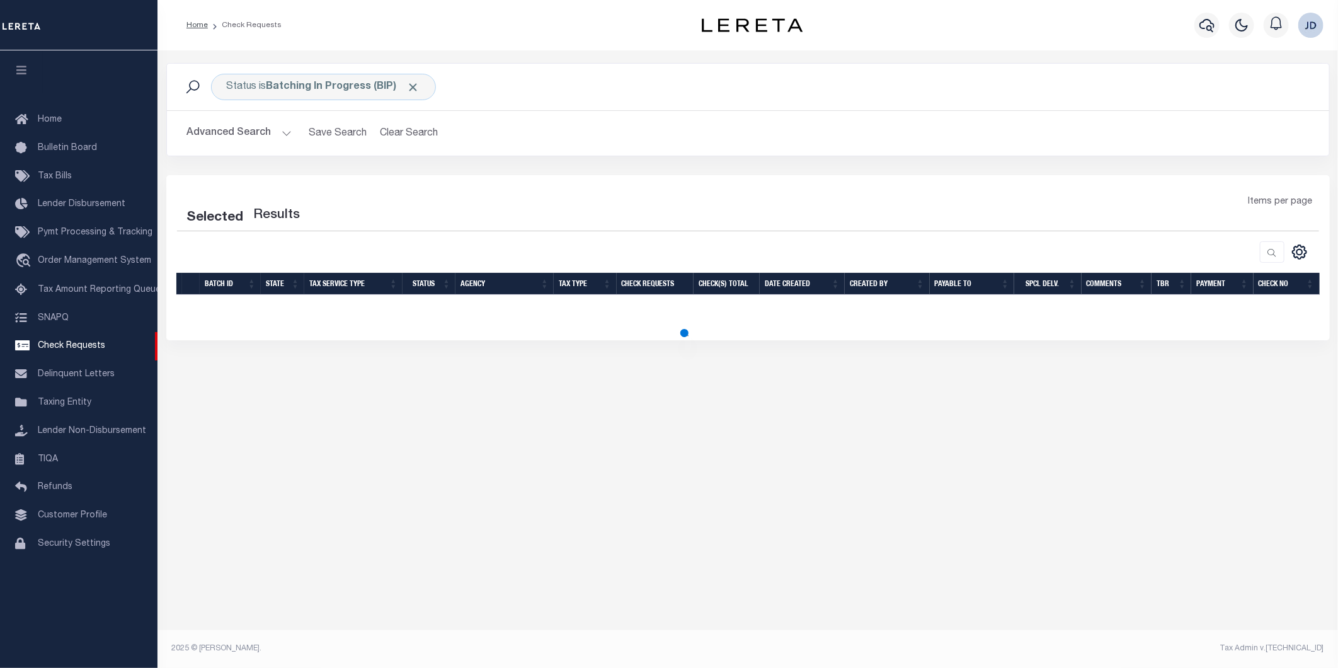
click at [14, 69] on icon "button" at bounding box center [21, 69] width 14 height 11
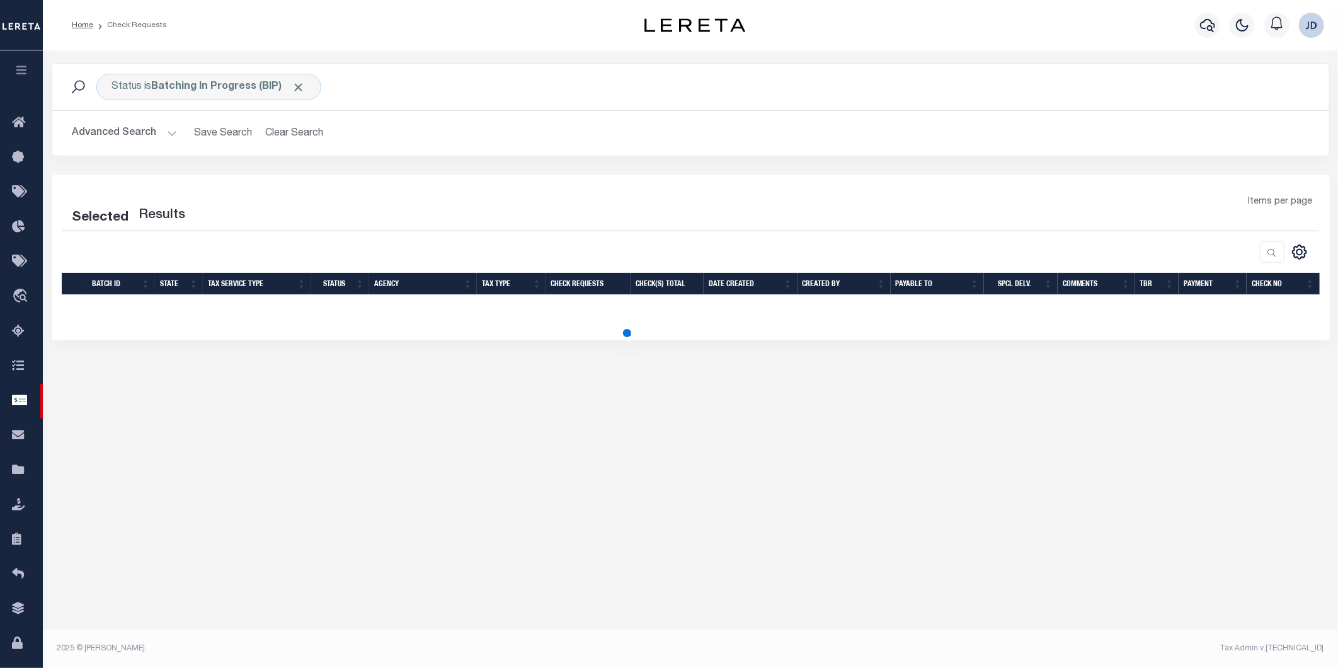
select select "50"
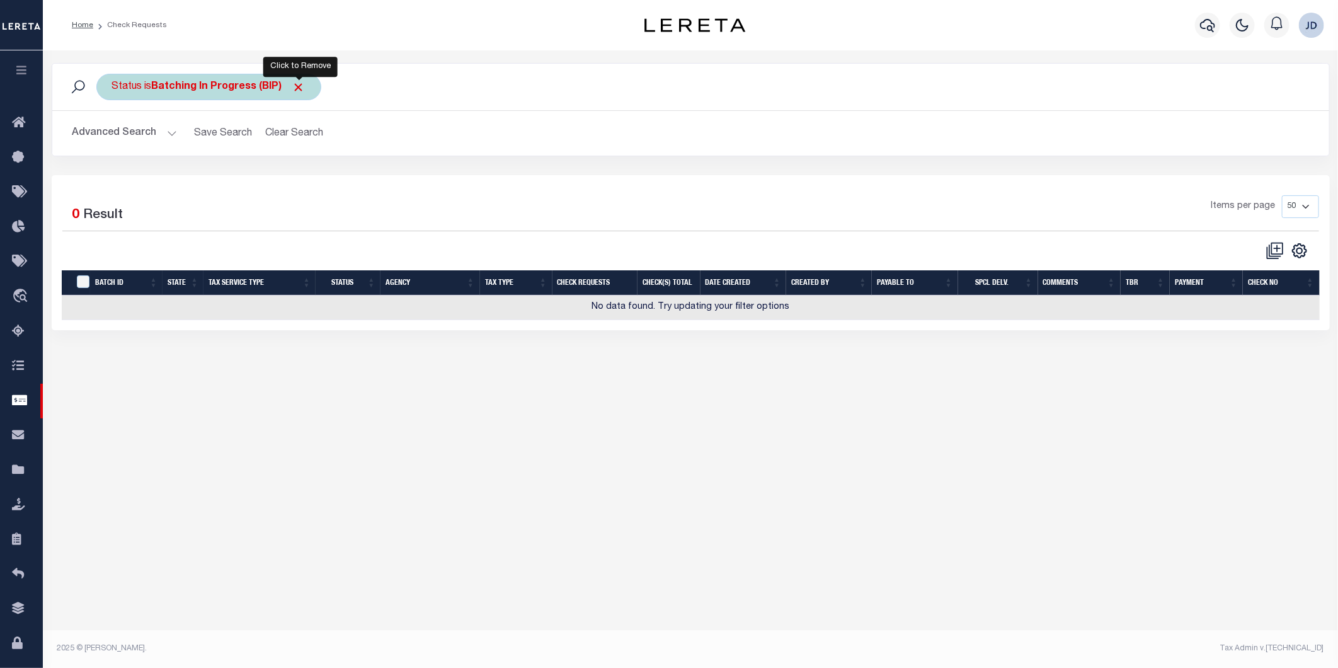
click at [298, 86] on span "Click to Remove" at bounding box center [298, 87] width 13 height 13
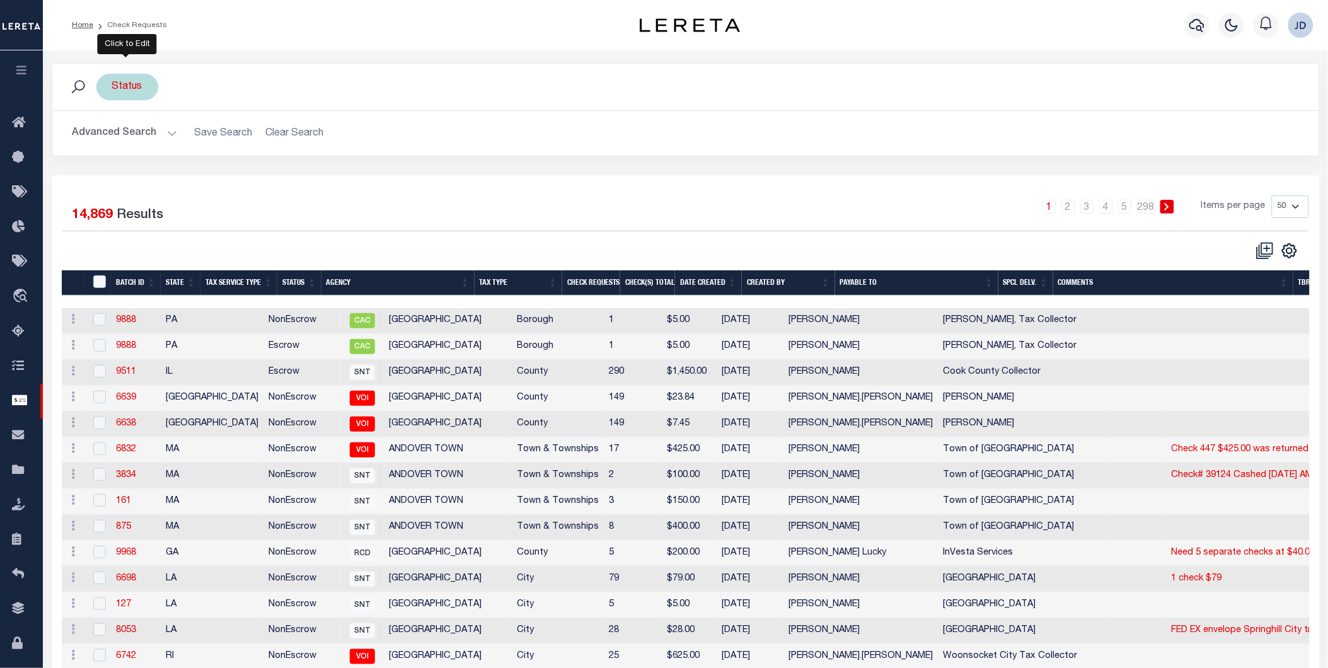
click at [141, 91] on div "Status" at bounding box center [127, 87] width 62 height 26
click at [167, 159] on select "Approval Needed (APN) Batching In Progress (BIP) Check Returned (CKR) Cleared a…" at bounding box center [205, 149] width 185 height 24
select select "RTS"
click at [113, 137] on select "Approval Needed (APN) Batching In Progress (BIP) Check Returned (CKR) Cleared a…" at bounding box center [205, 149] width 185 height 24
click at [272, 177] on input "Apply" at bounding box center [279, 176] width 37 height 21
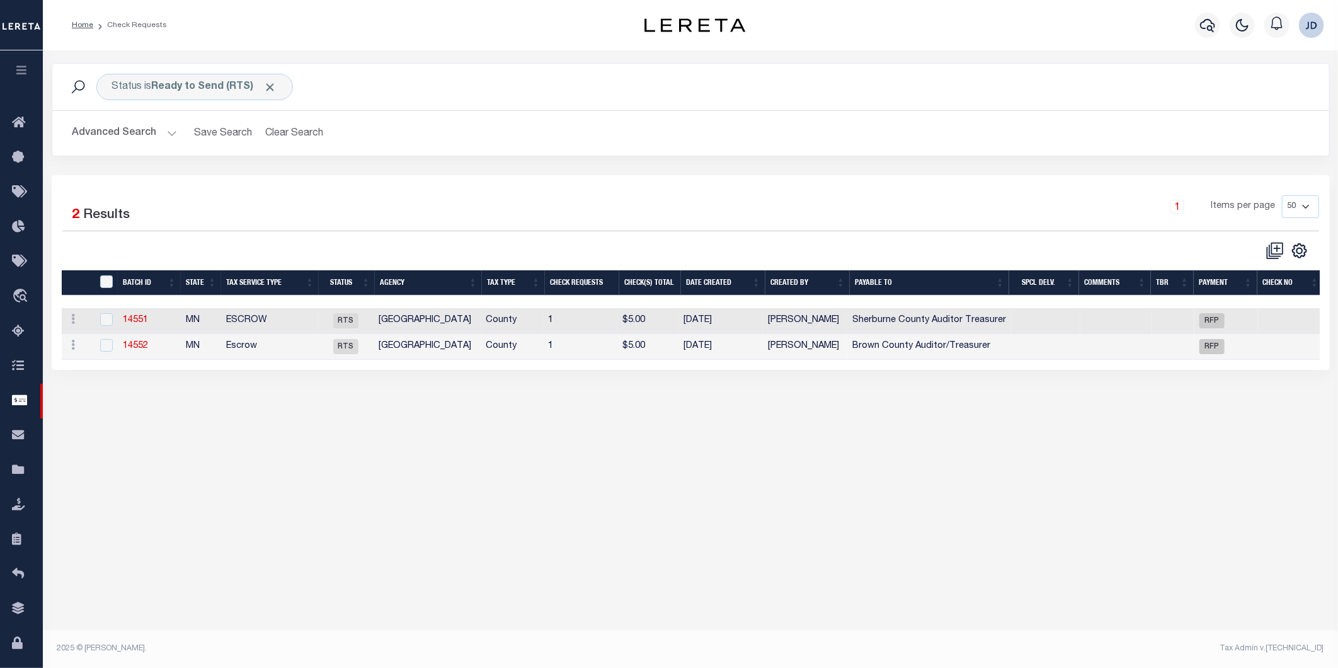
click at [392, 282] on th "Agency" at bounding box center [428, 283] width 107 height 26
click at [1302, 246] on icon "" at bounding box center [1300, 251] width 16 height 16
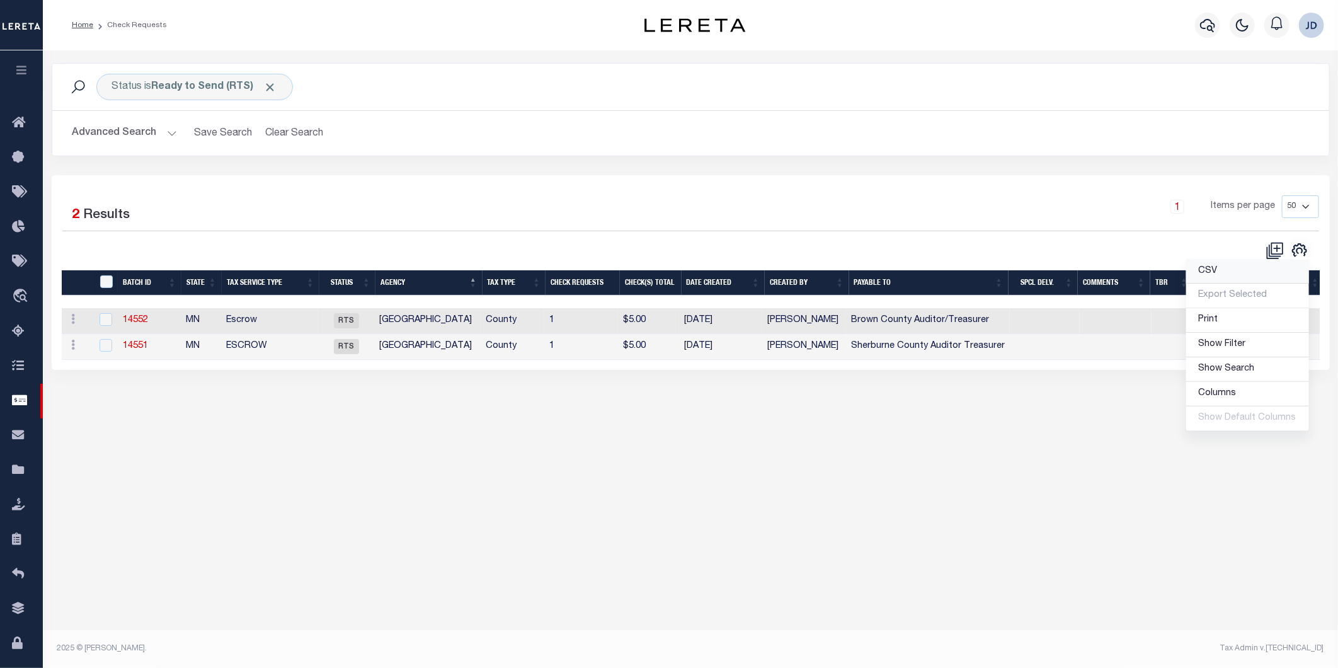
click at [1213, 275] on span "CSV" at bounding box center [1208, 271] width 19 height 9
